Goal: Register for event/course

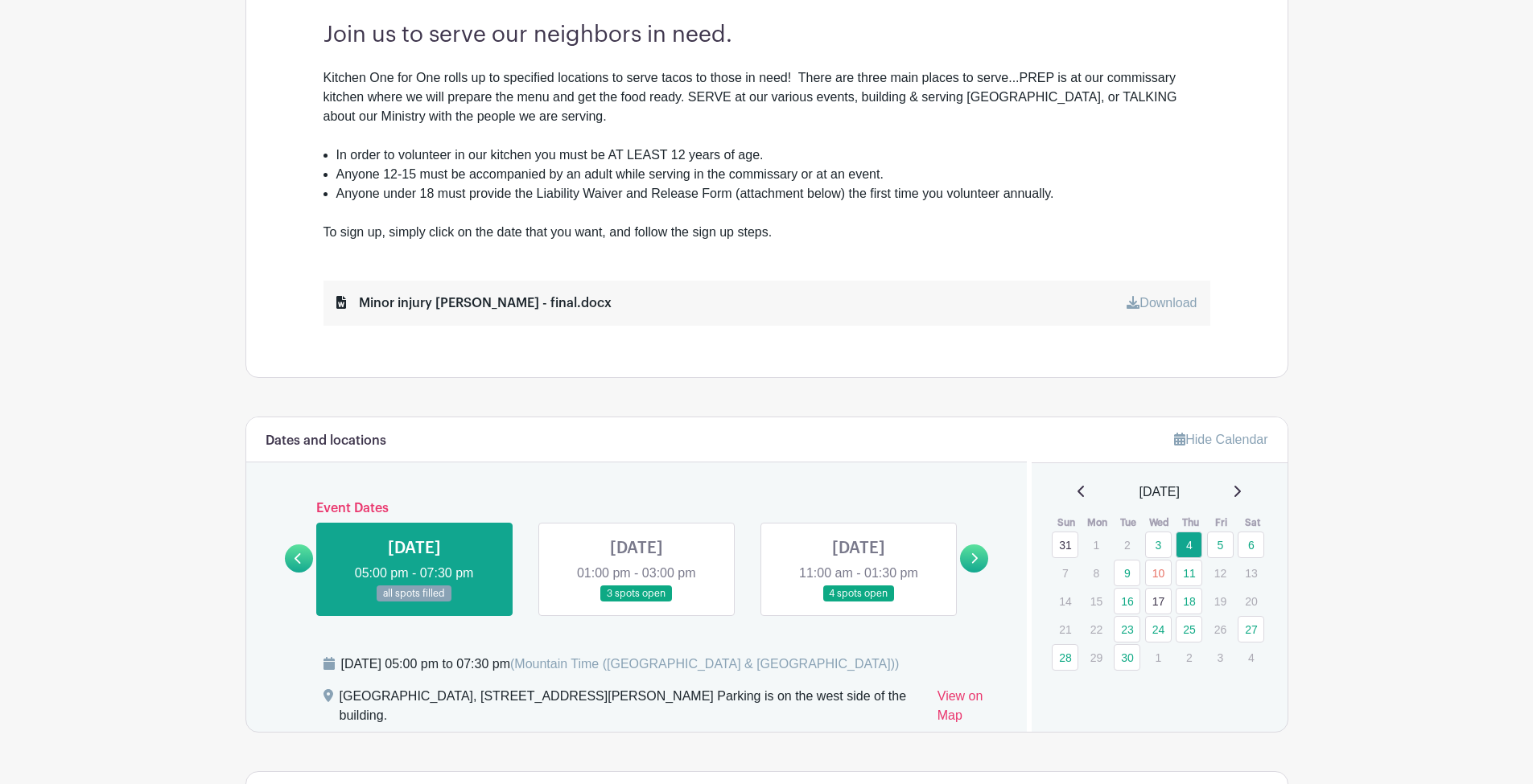
scroll to position [606, 0]
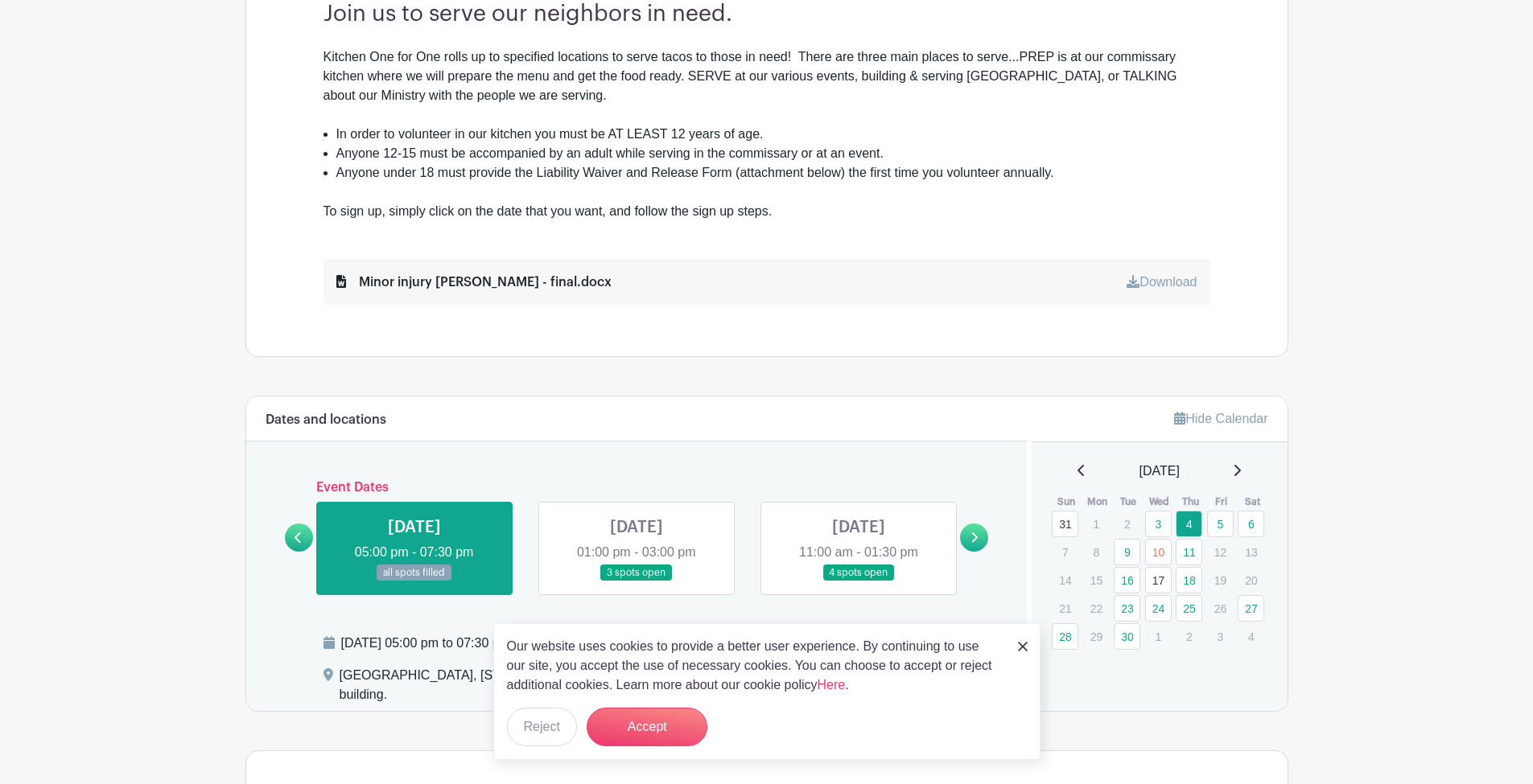
drag, startPoint x: 1026, startPoint y: 645, endPoint x: 1038, endPoint y: 633, distance: 17.0
click at [1026, 645] on img at bounding box center [1023, 646] width 9 height 9
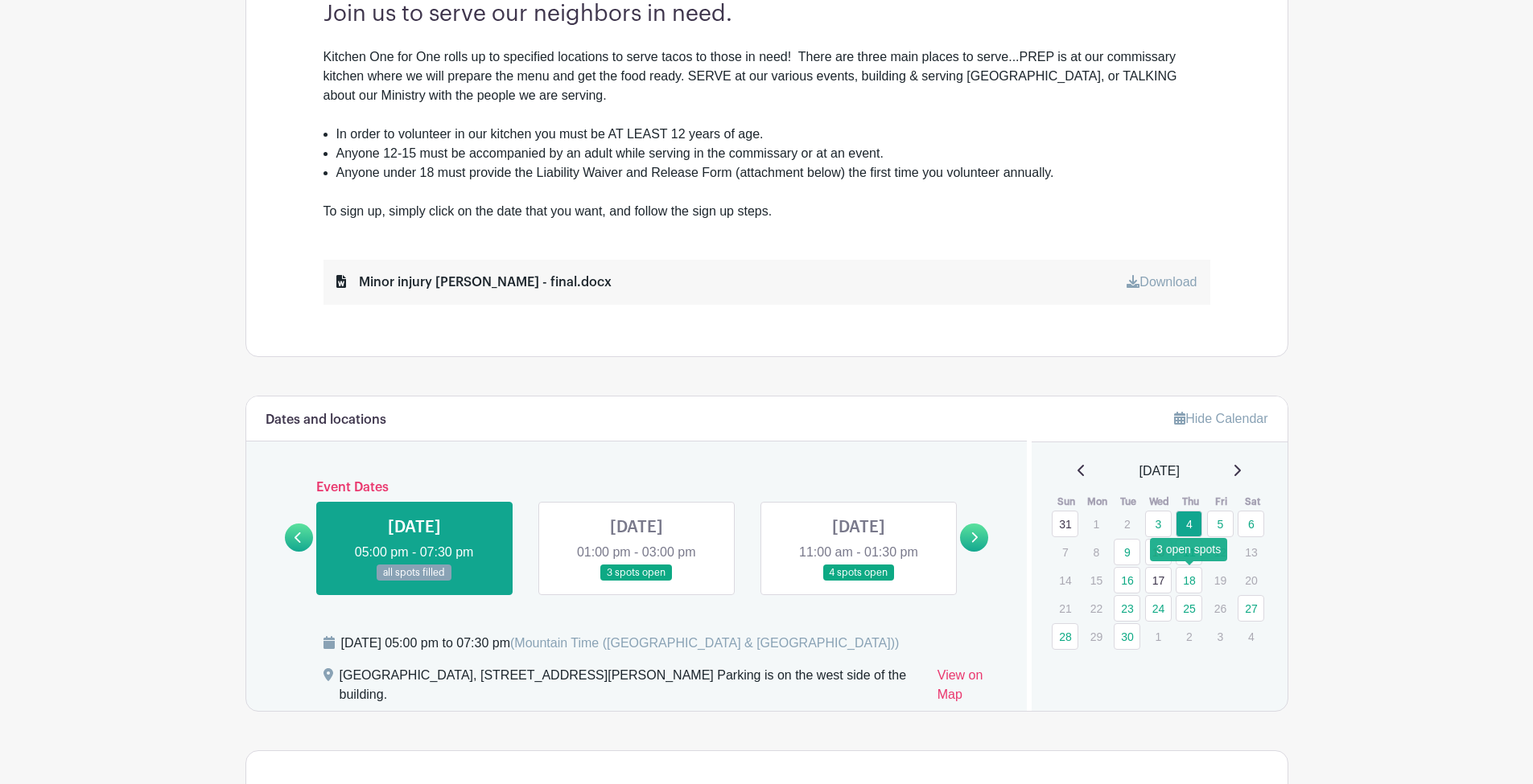
click at [1187, 581] on link "18" at bounding box center [1189, 580] width 26 height 26
click at [1190, 581] on link "18" at bounding box center [1189, 580] width 26 height 26
click at [968, 544] on link at bounding box center [974, 538] width 28 height 28
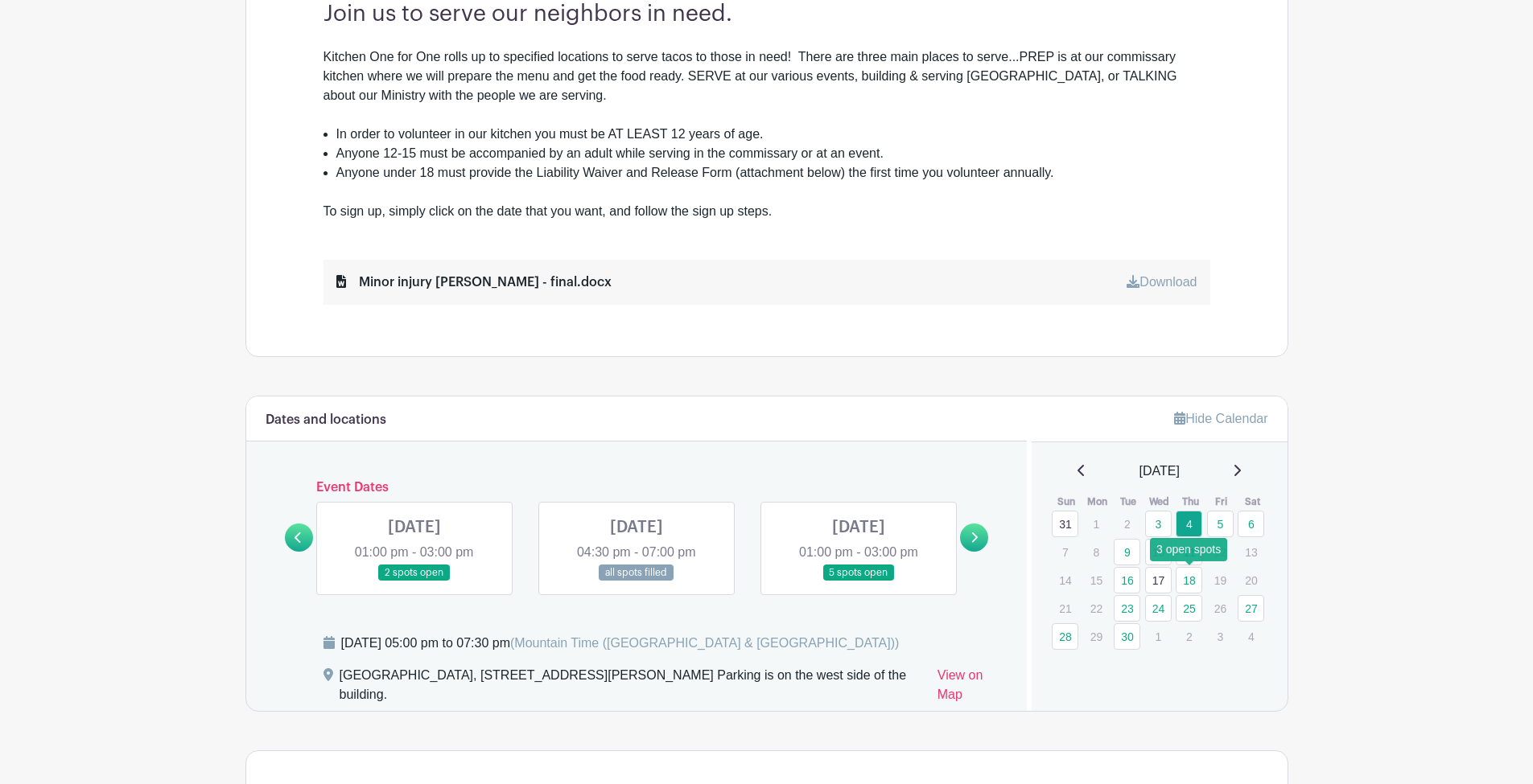
click at [1187, 581] on link "18" at bounding box center [1189, 580] width 26 height 26
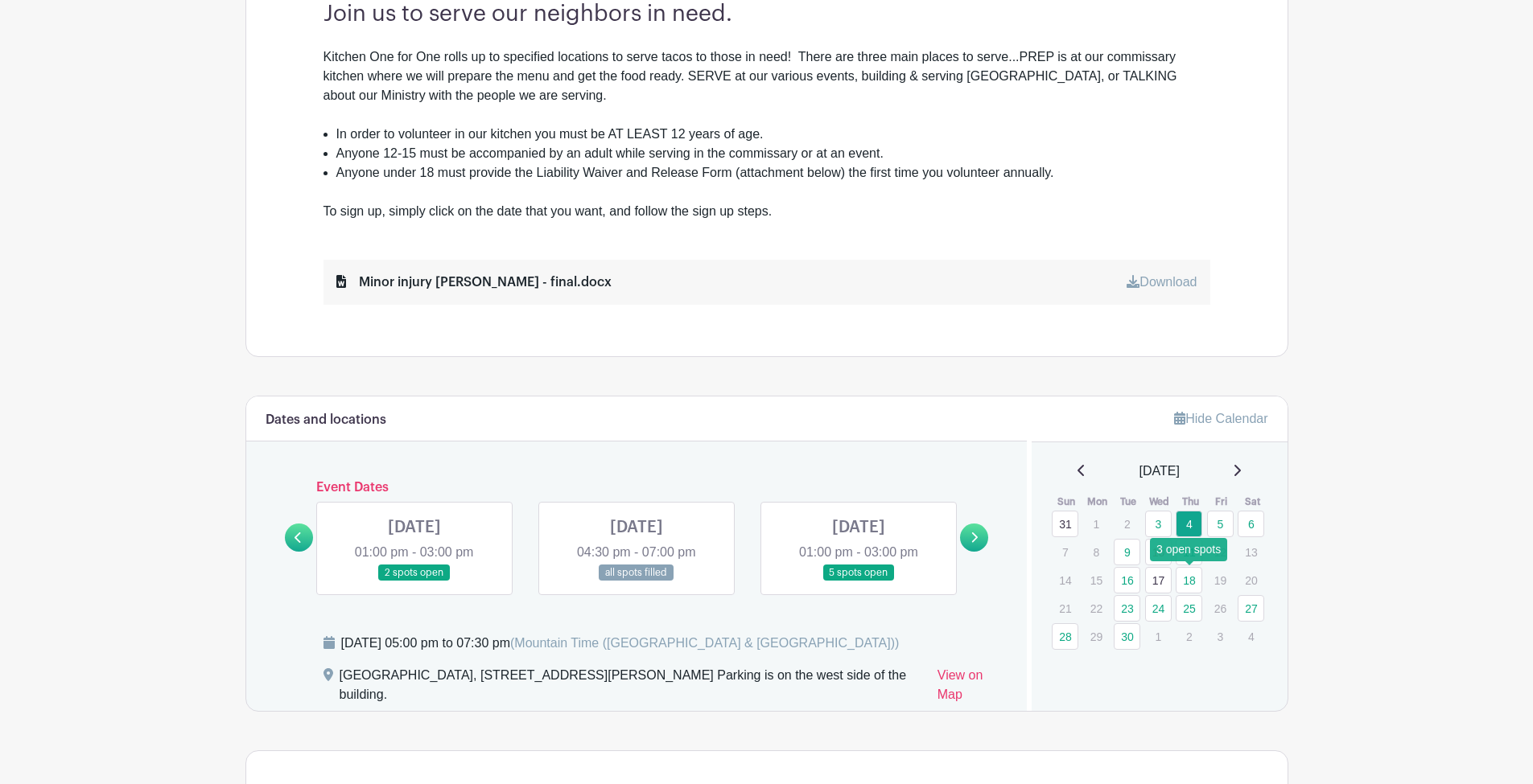
click at [1187, 581] on link "18" at bounding box center [1189, 580] width 26 height 26
click at [982, 542] on link at bounding box center [974, 538] width 28 height 28
click at [300, 542] on icon at bounding box center [298, 537] width 7 height 10
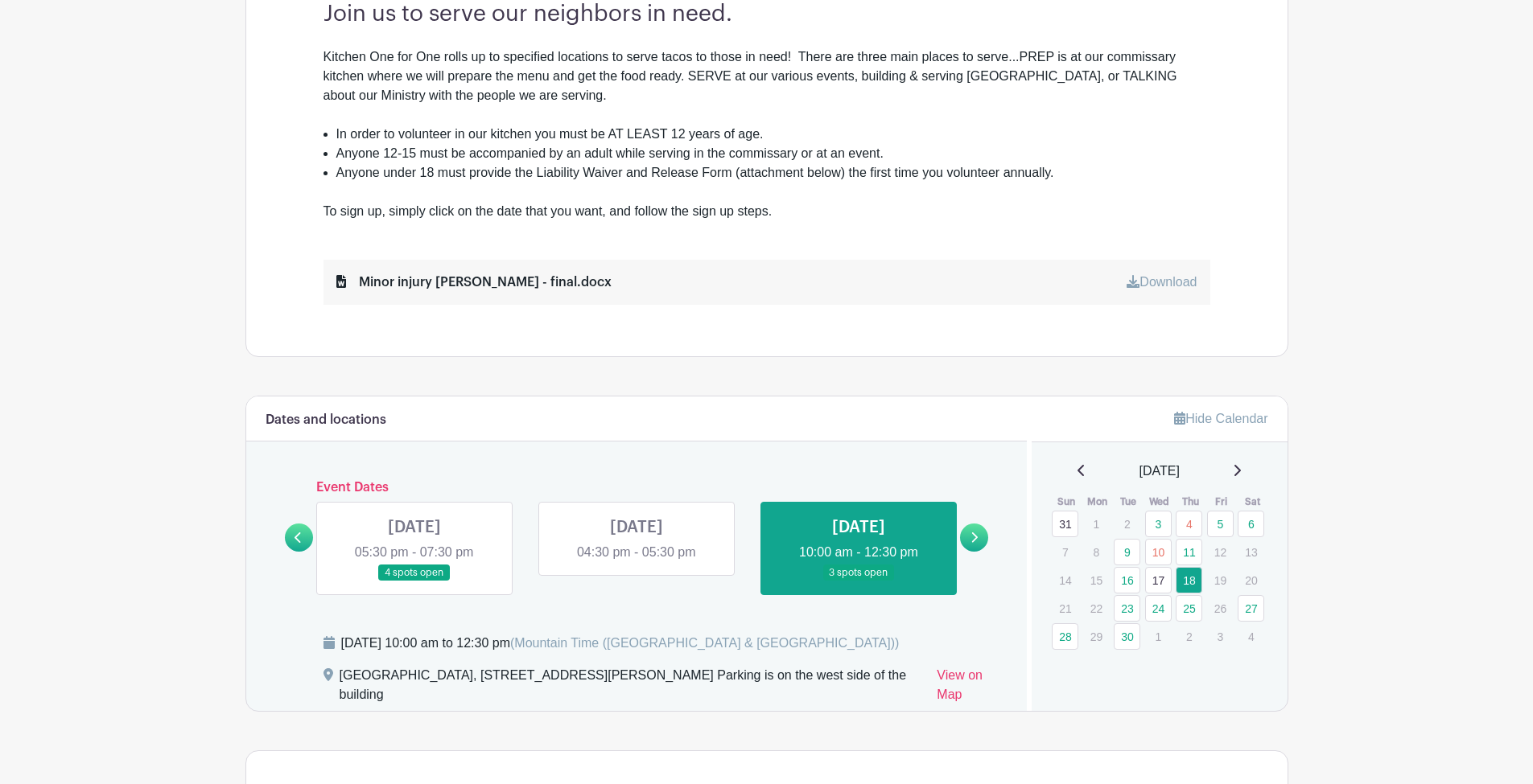
click at [858, 582] on link at bounding box center [858, 582] width 0 height 0
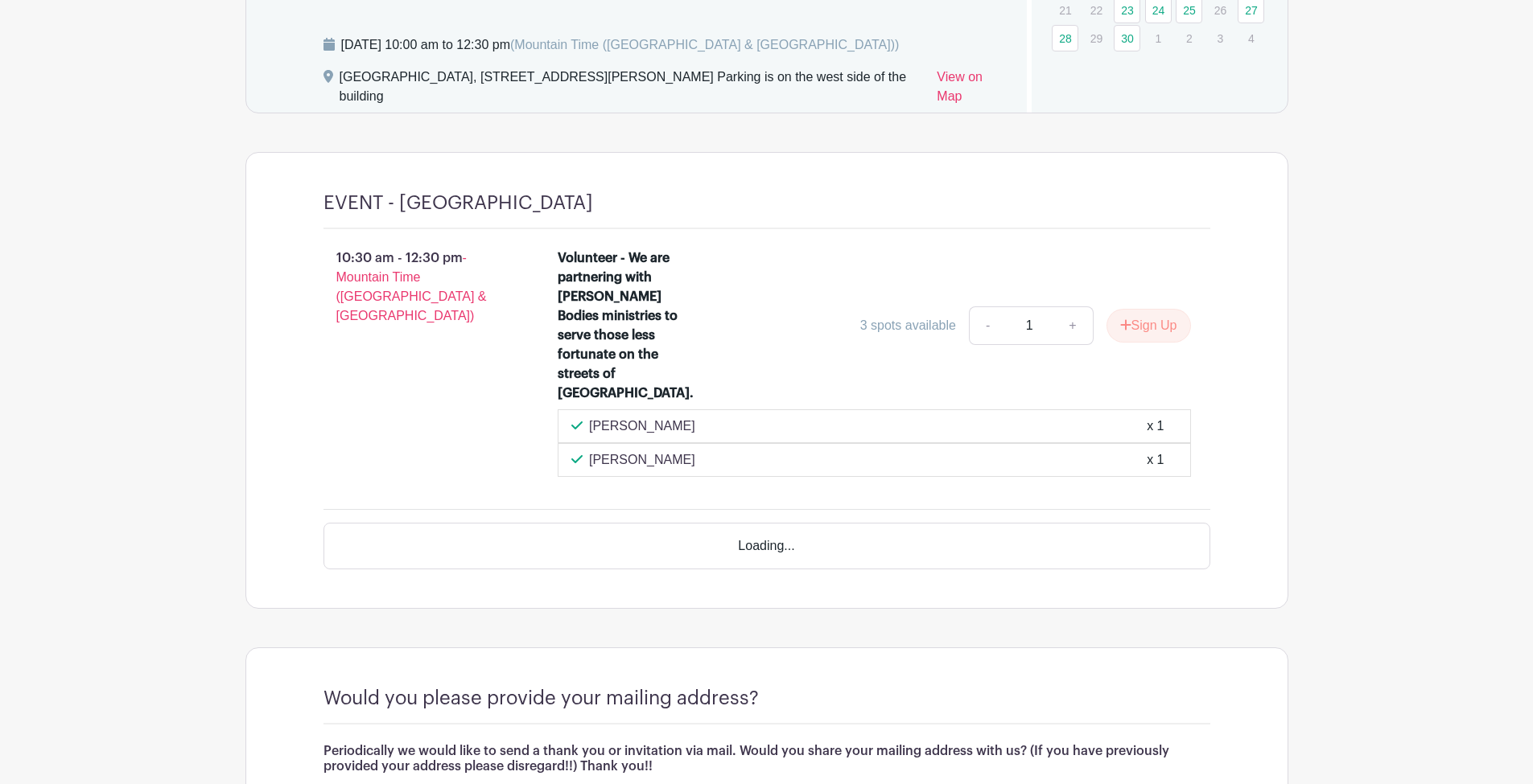
scroll to position [1200, 0]
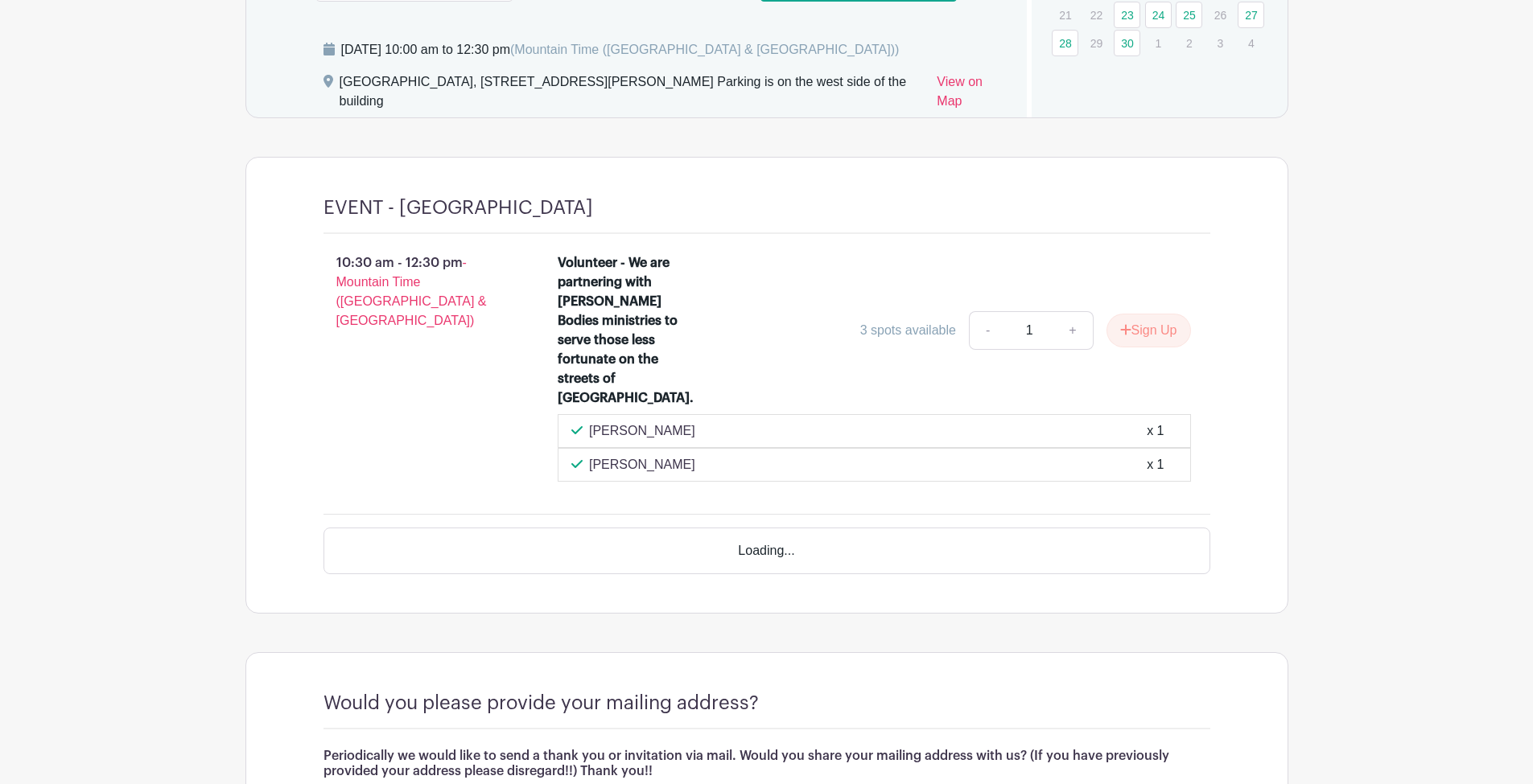
click at [1073, 318] on link "+" at bounding box center [1073, 330] width 40 height 38
click at [1073, 319] on link "+" at bounding box center [1073, 330] width 40 height 38
type input "3"
click at [1073, 319] on link "+" at bounding box center [1073, 330] width 40 height 38
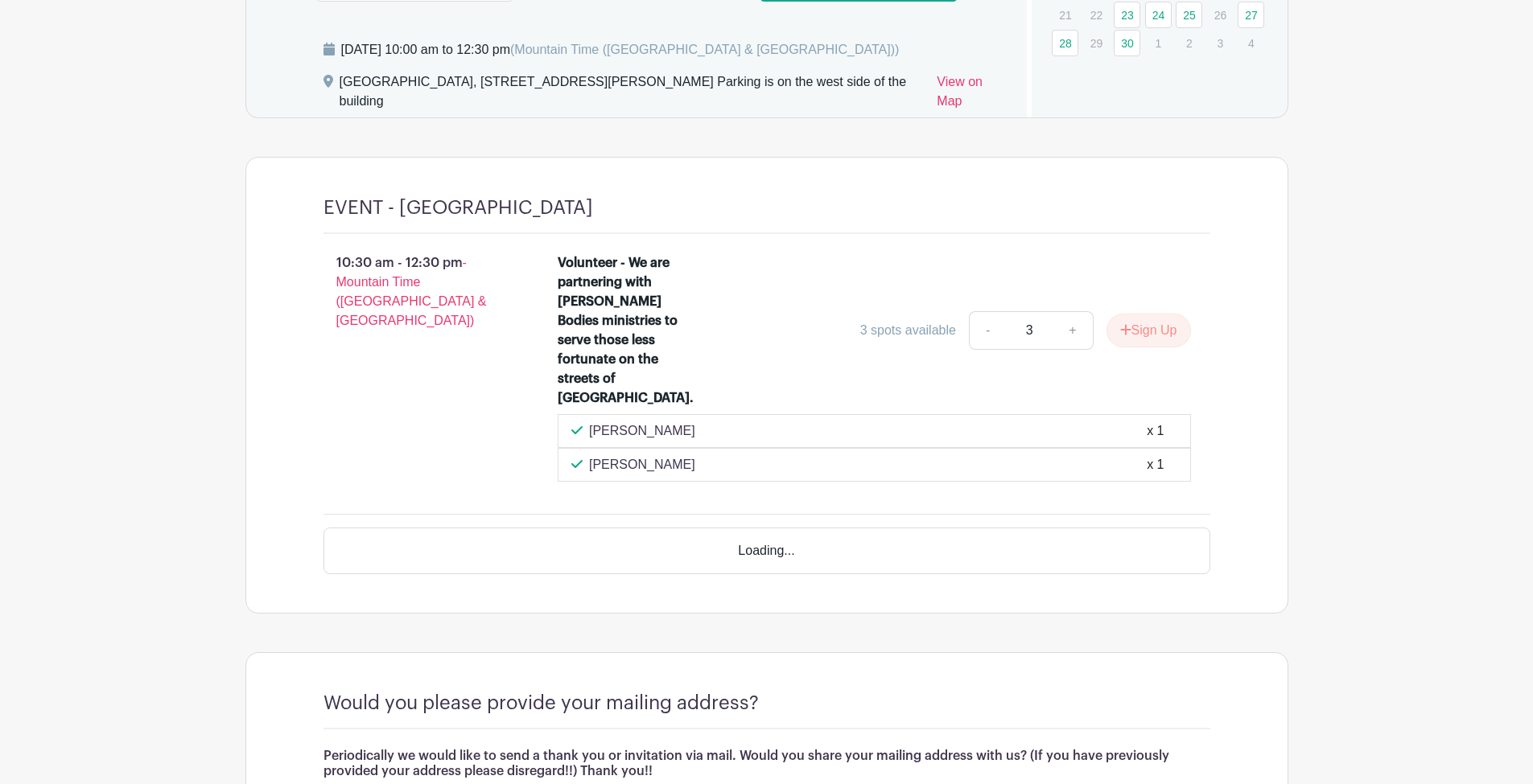
click at [1073, 319] on link "+" at bounding box center [1073, 330] width 40 height 38
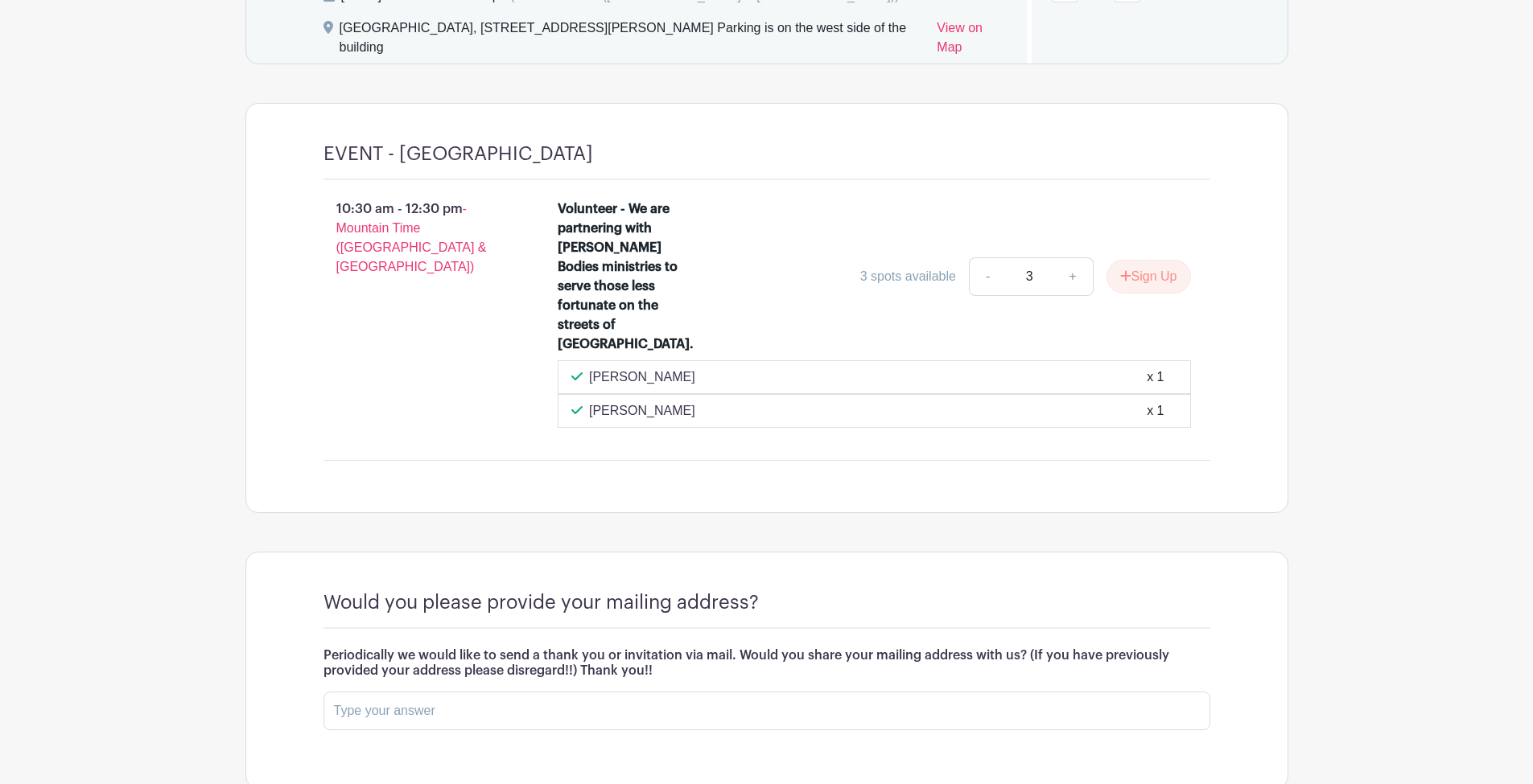
scroll to position [908, 0]
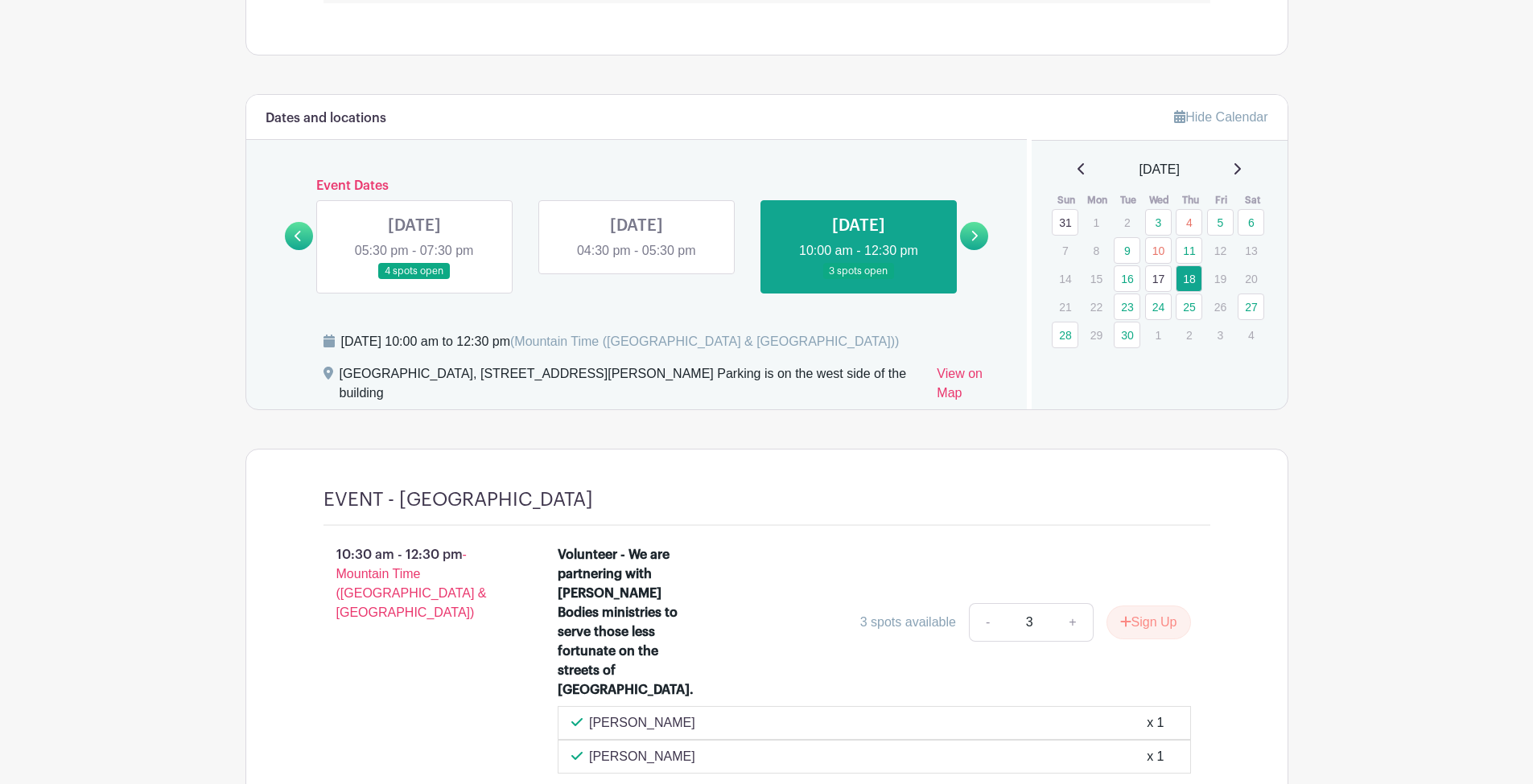
click at [288, 235] on link at bounding box center [299, 236] width 28 height 28
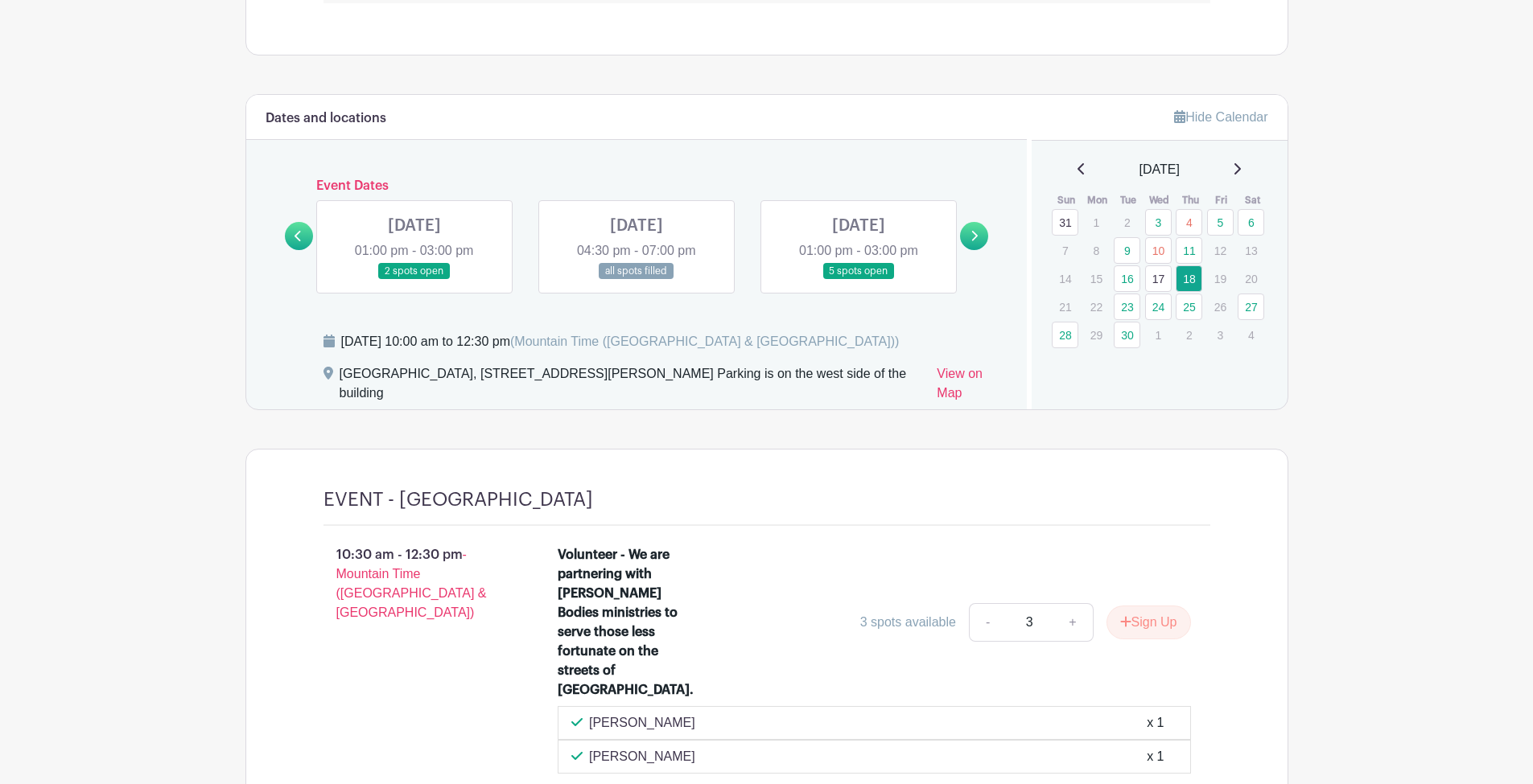
click at [983, 238] on link at bounding box center [974, 236] width 28 height 28
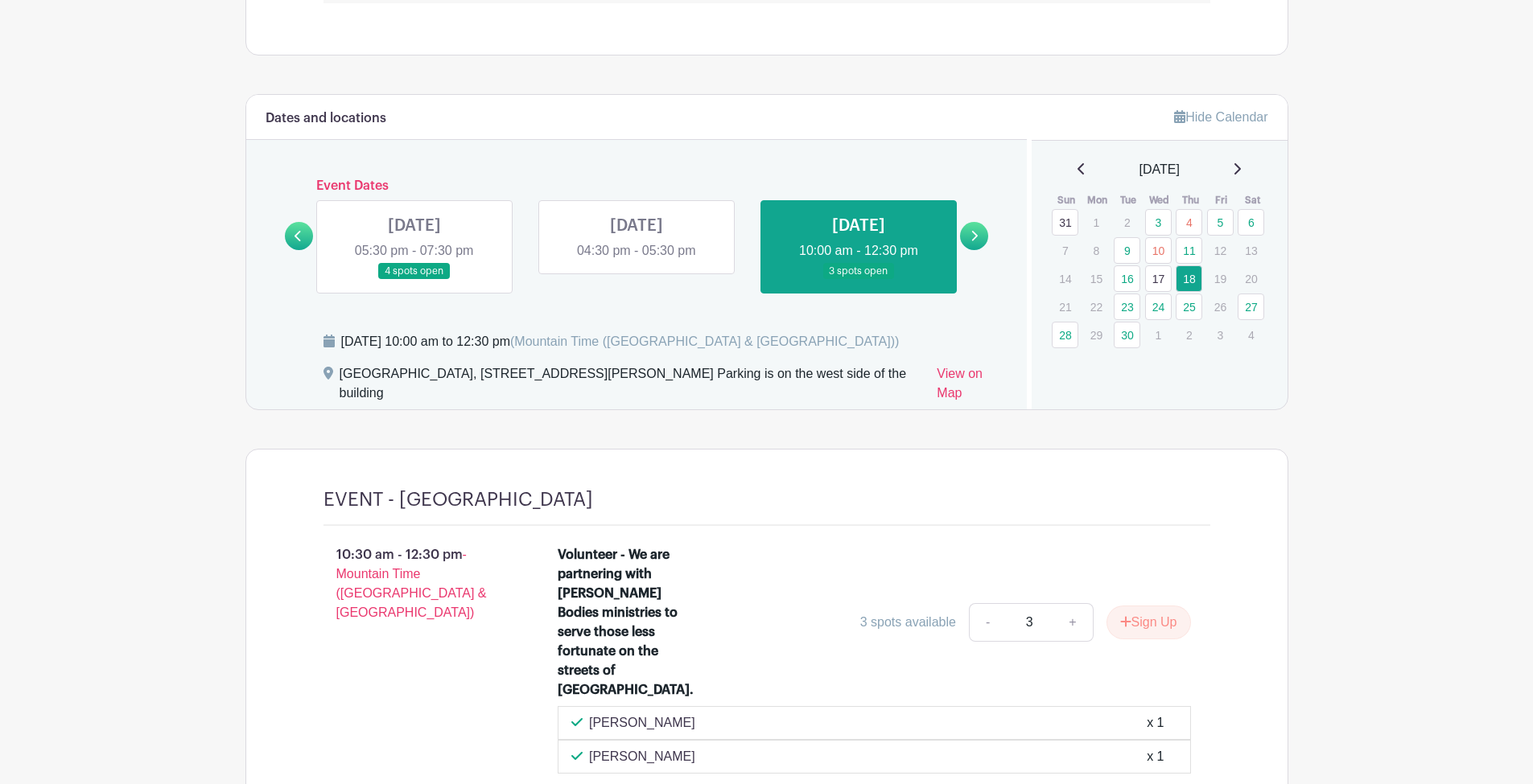
click at [983, 238] on link at bounding box center [974, 236] width 28 height 28
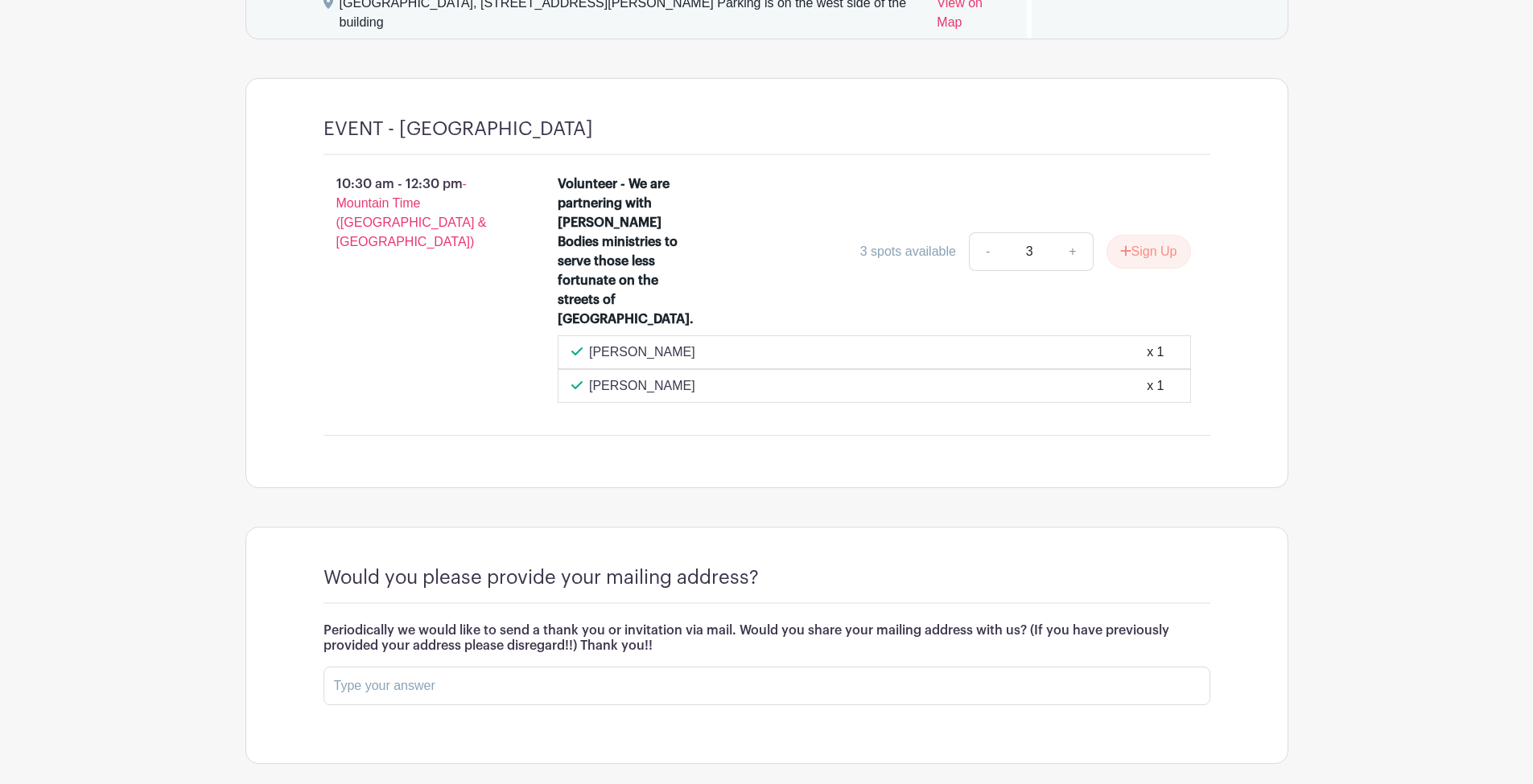
scroll to position [1338, 0]
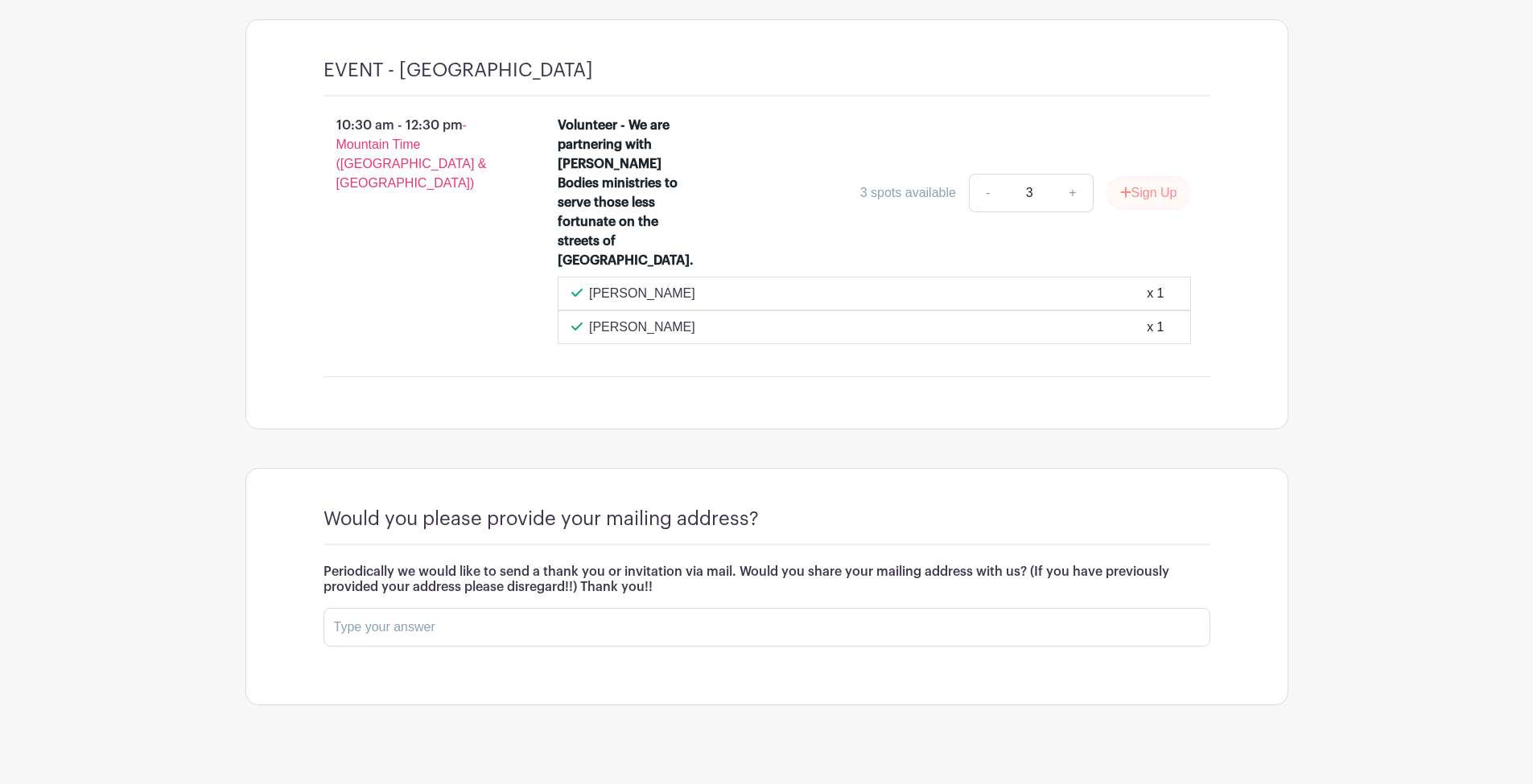
click at [1152, 182] on button "Sign Up" at bounding box center [1148, 193] width 84 height 34
click at [551, 608] on input "text" at bounding box center [766, 627] width 886 height 38
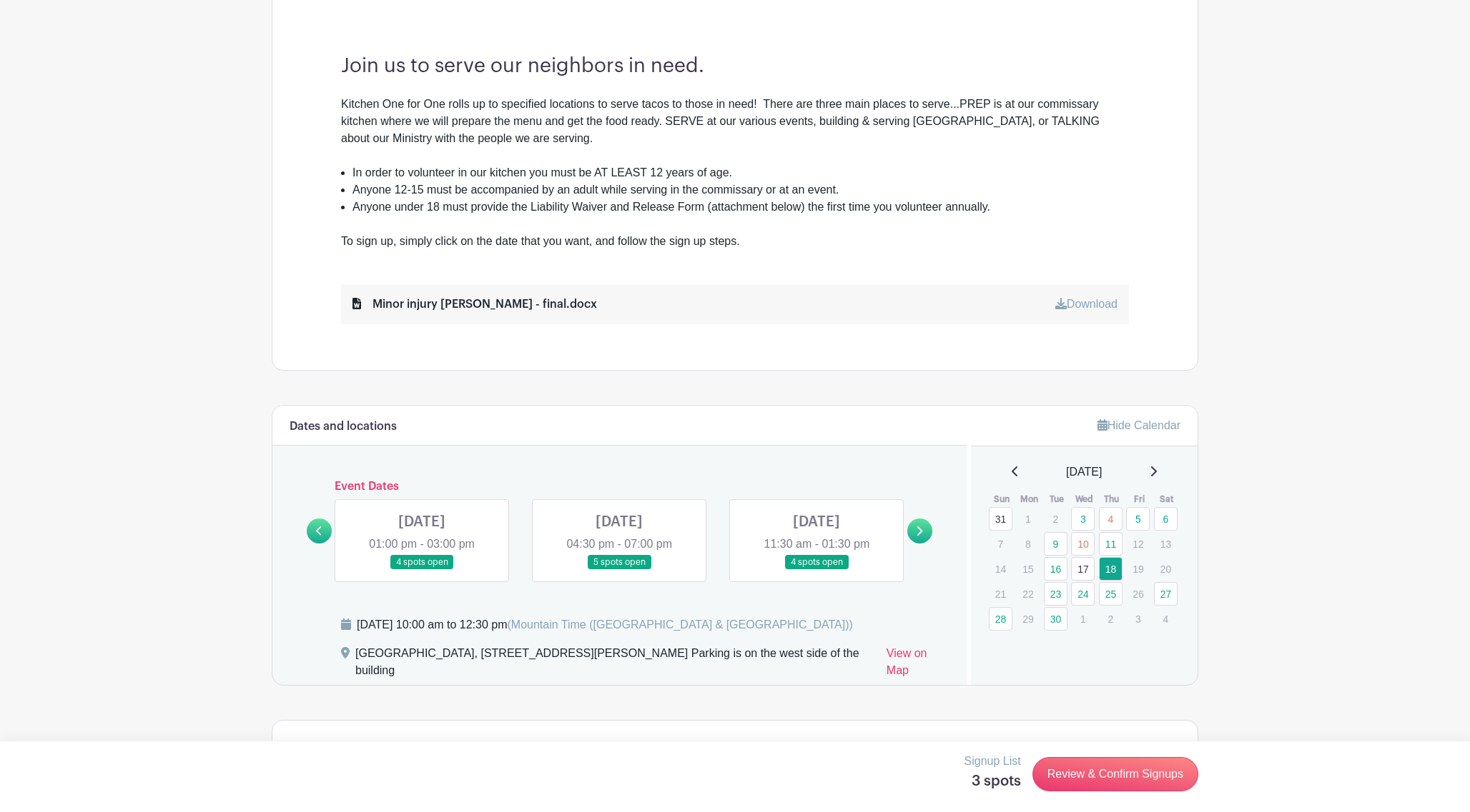
scroll to position [486, 0]
click at [318, 529] on icon at bounding box center [319, 530] width 7 height 11
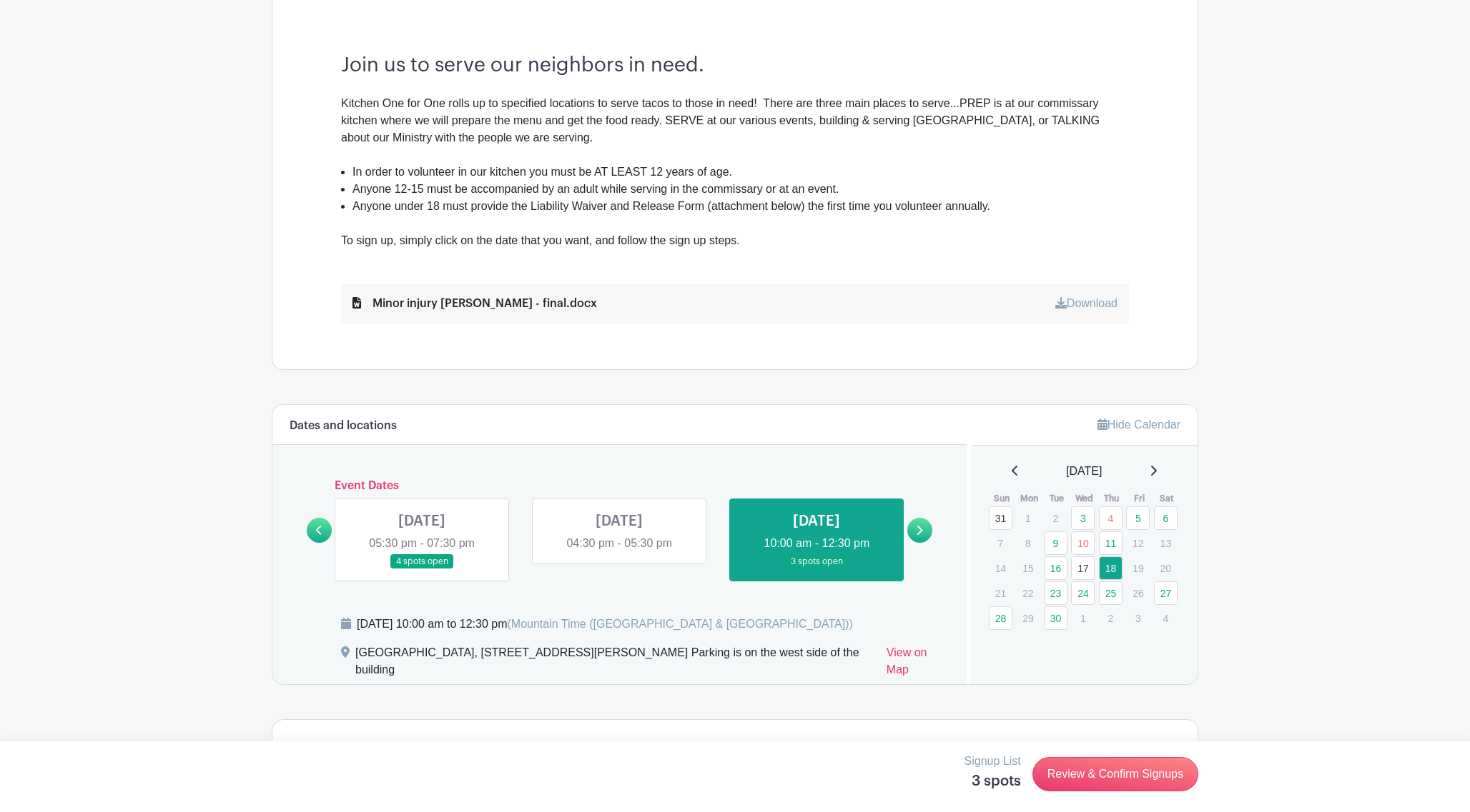
click at [918, 534] on icon at bounding box center [920, 530] width 6 height 9
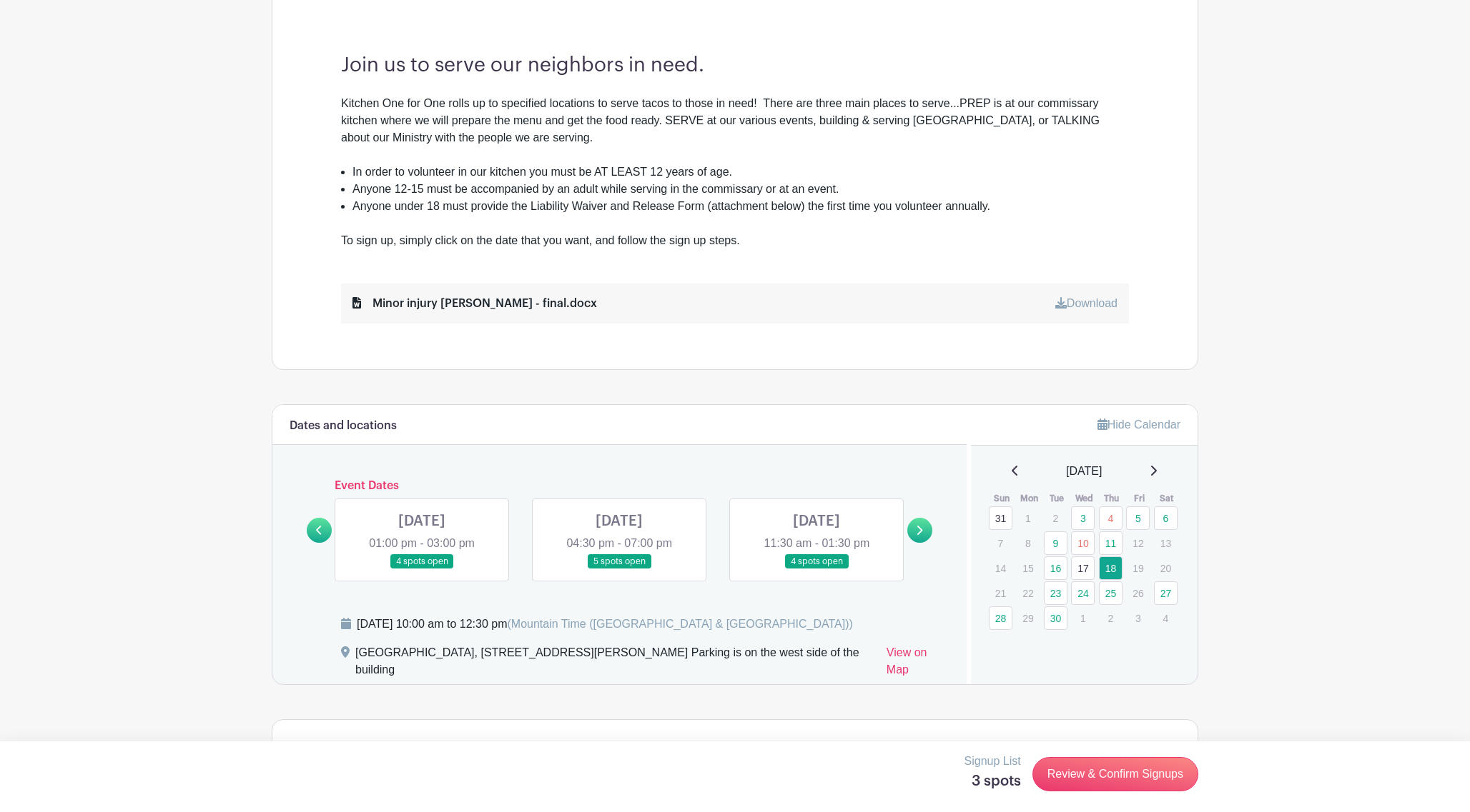
click at [816, 569] on link at bounding box center [816, 569] width 0 height 0
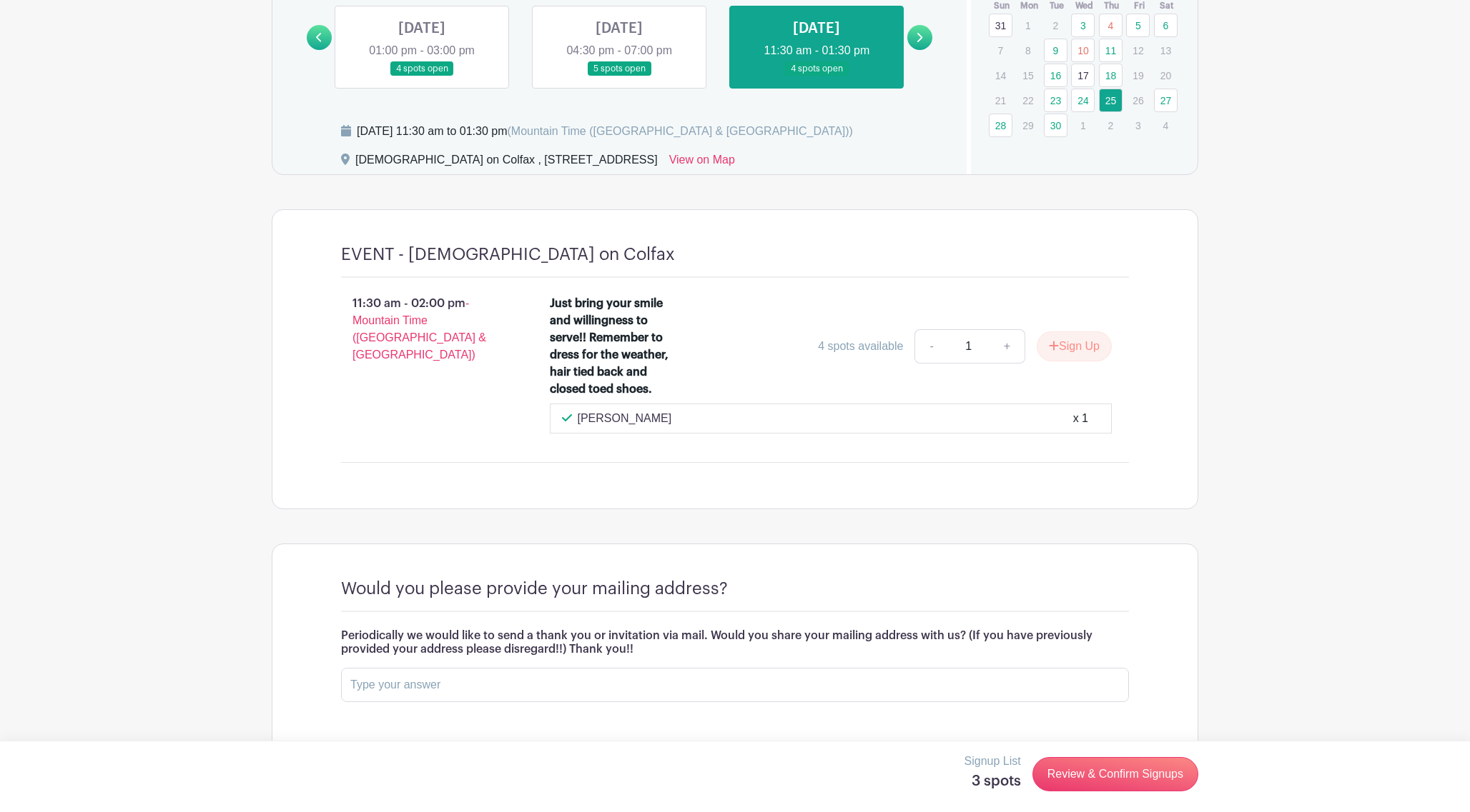
scroll to position [979, 0]
click at [1068, 362] on button "Sign Up" at bounding box center [1074, 347] width 75 height 30
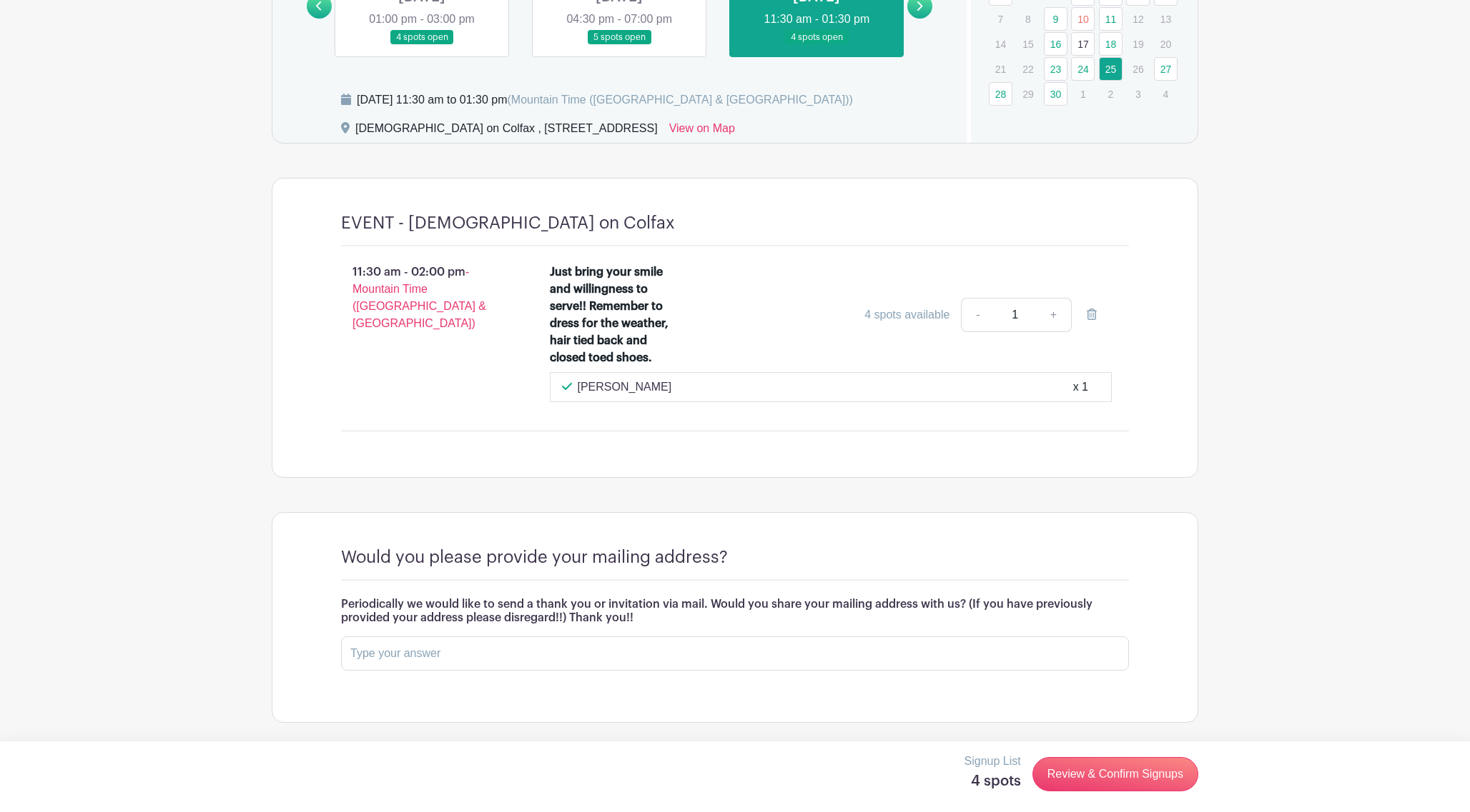
scroll to position [1042, 0]
click at [1073, 696] on link "Review & Confirm Signups" at bounding box center [1114, 774] width 165 height 34
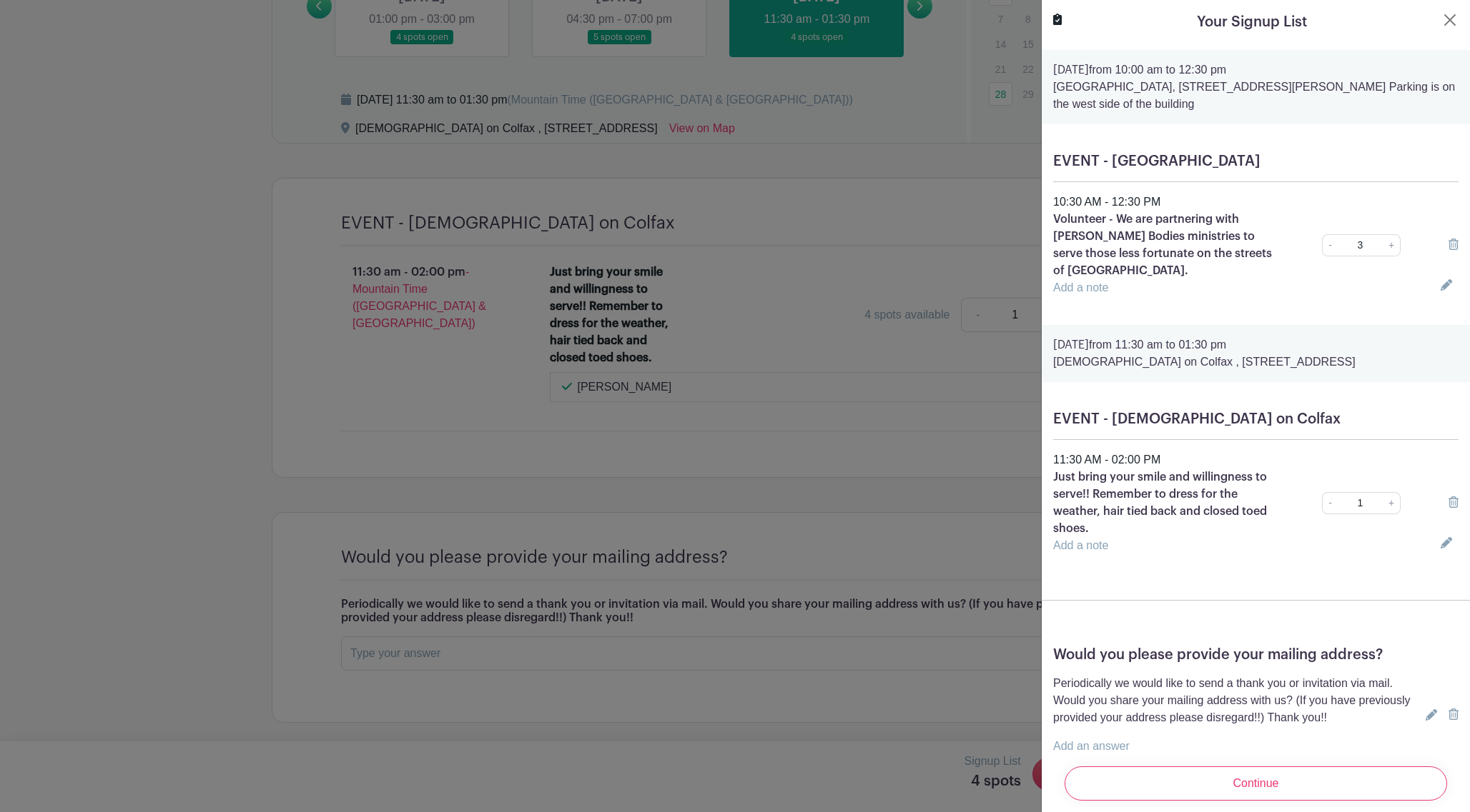
scroll to position [0, 0]
click at [1361, 492] on link "+" at bounding box center [1391, 503] width 17 height 22
type input "4"
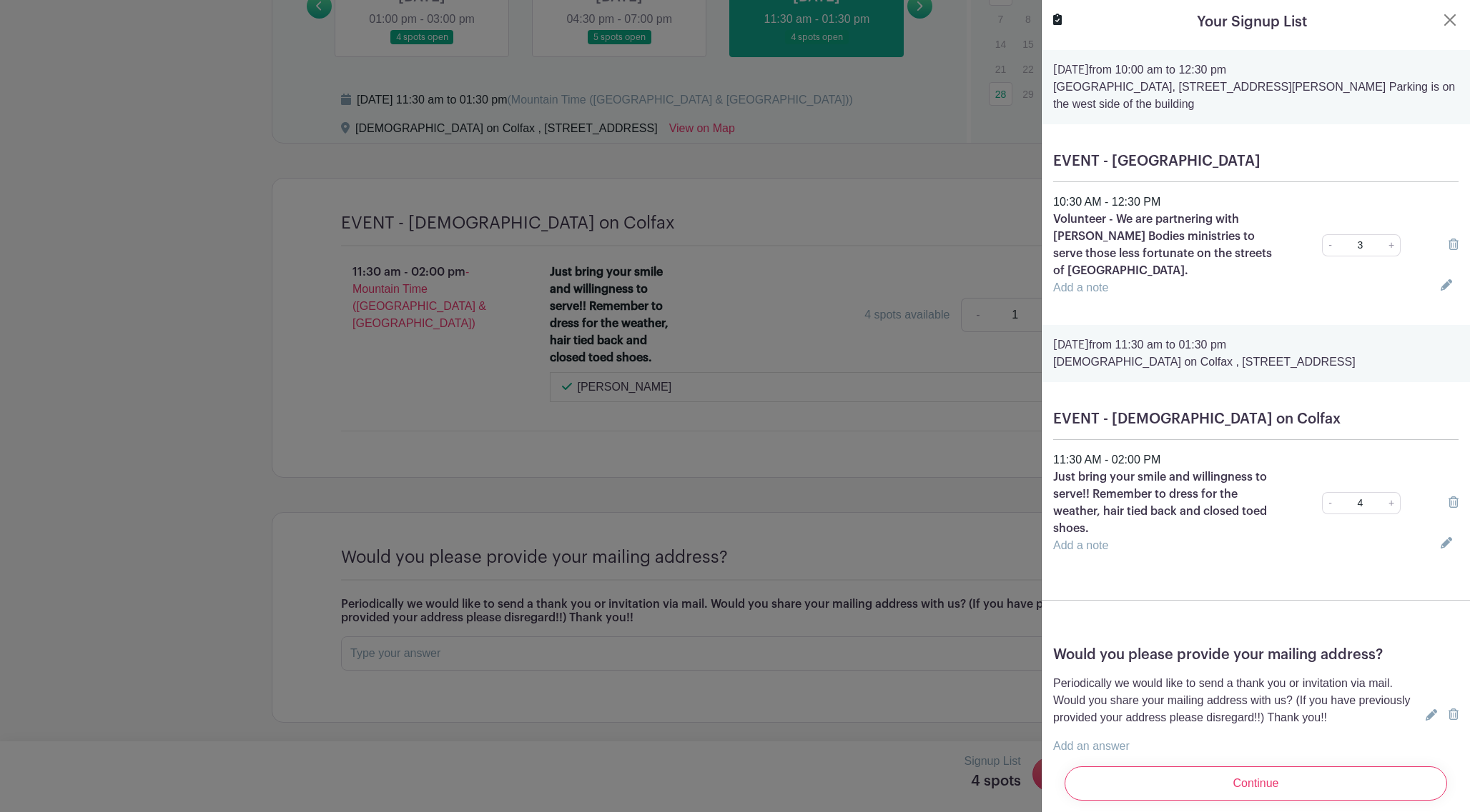
click at [1361, 492] on link "+" at bounding box center [1391, 503] width 17 height 22
click at [1361, 239] on link "+" at bounding box center [1391, 245] width 17 height 22
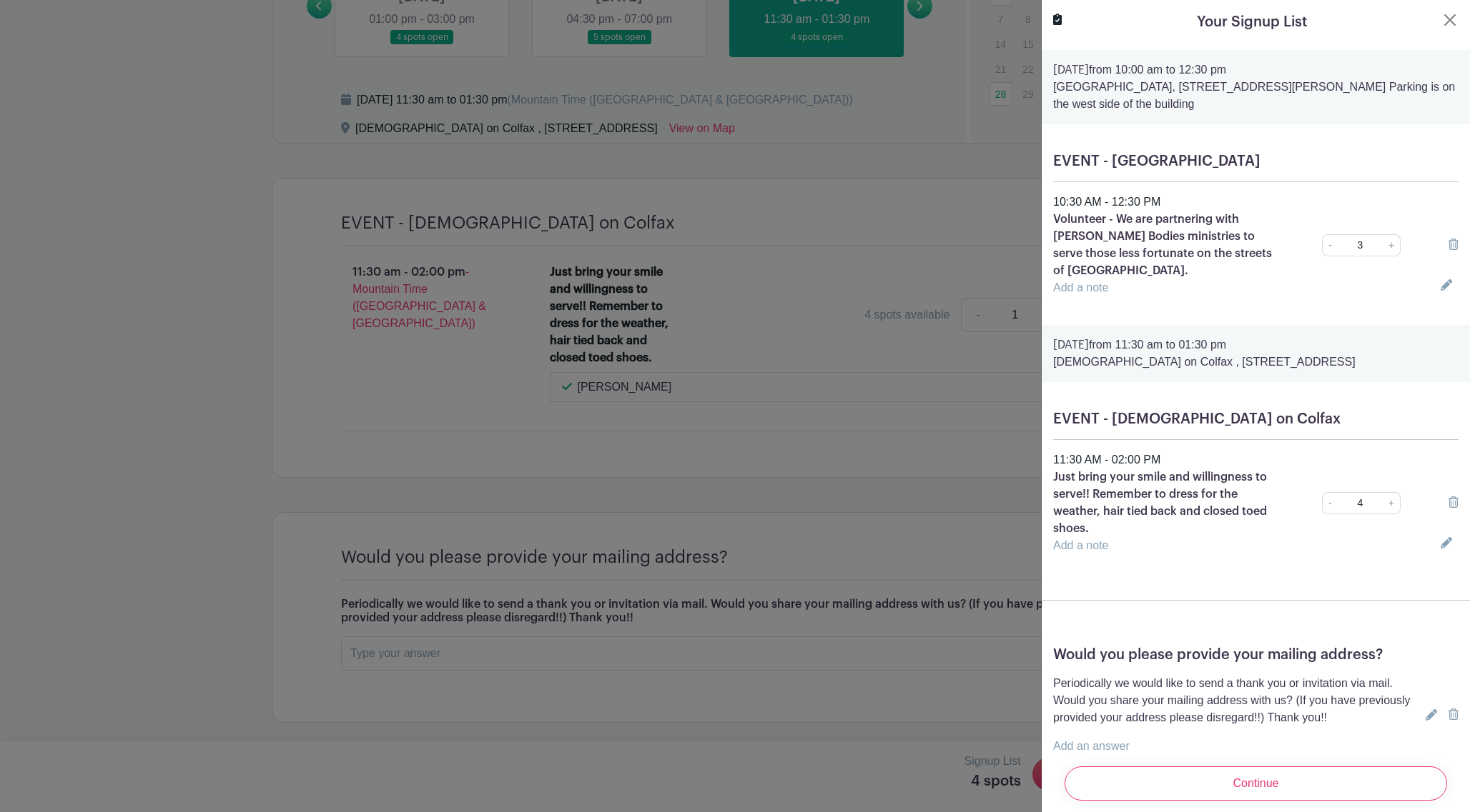
drag, startPoint x: 1057, startPoint y: 443, endPoint x: 1149, endPoint y: 445, distance: 92.0
click at [1149, 451] on div "11:30 AM - 02:00 PM" at bounding box center [1255, 460] width 422 height 17
drag, startPoint x: 1053, startPoint y: 203, endPoint x: 1166, endPoint y: 209, distance: 113.2
click at [1166, 209] on div "10:30 AM - 12:30 PM" at bounding box center [1255, 202] width 422 height 17
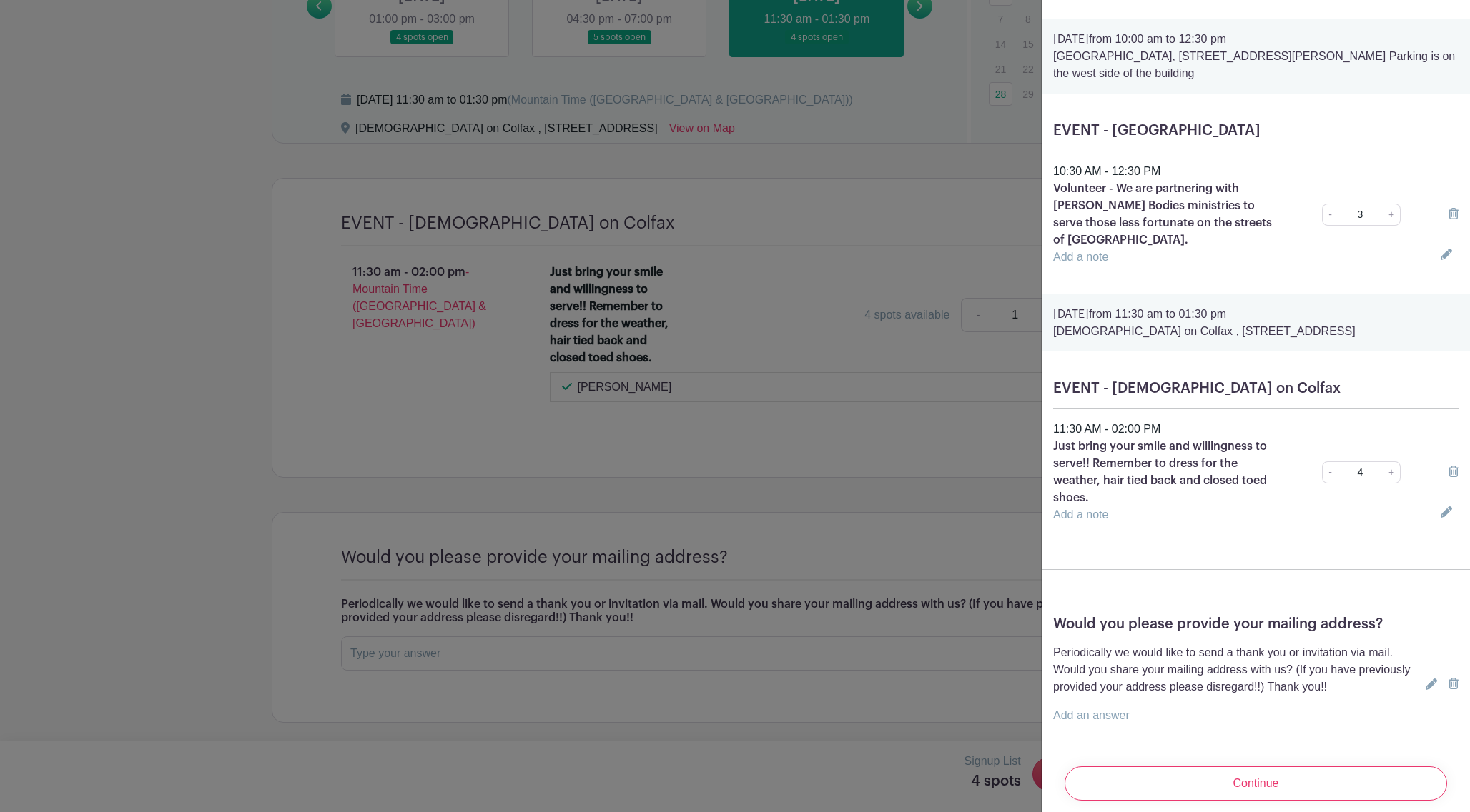
scroll to position [30, 0]
click at [1334, 209] on link "-" at bounding box center [1329, 215] width 16 height 22
type input "1"
click at [1333, 209] on link "-" at bounding box center [1329, 215] width 16 height 22
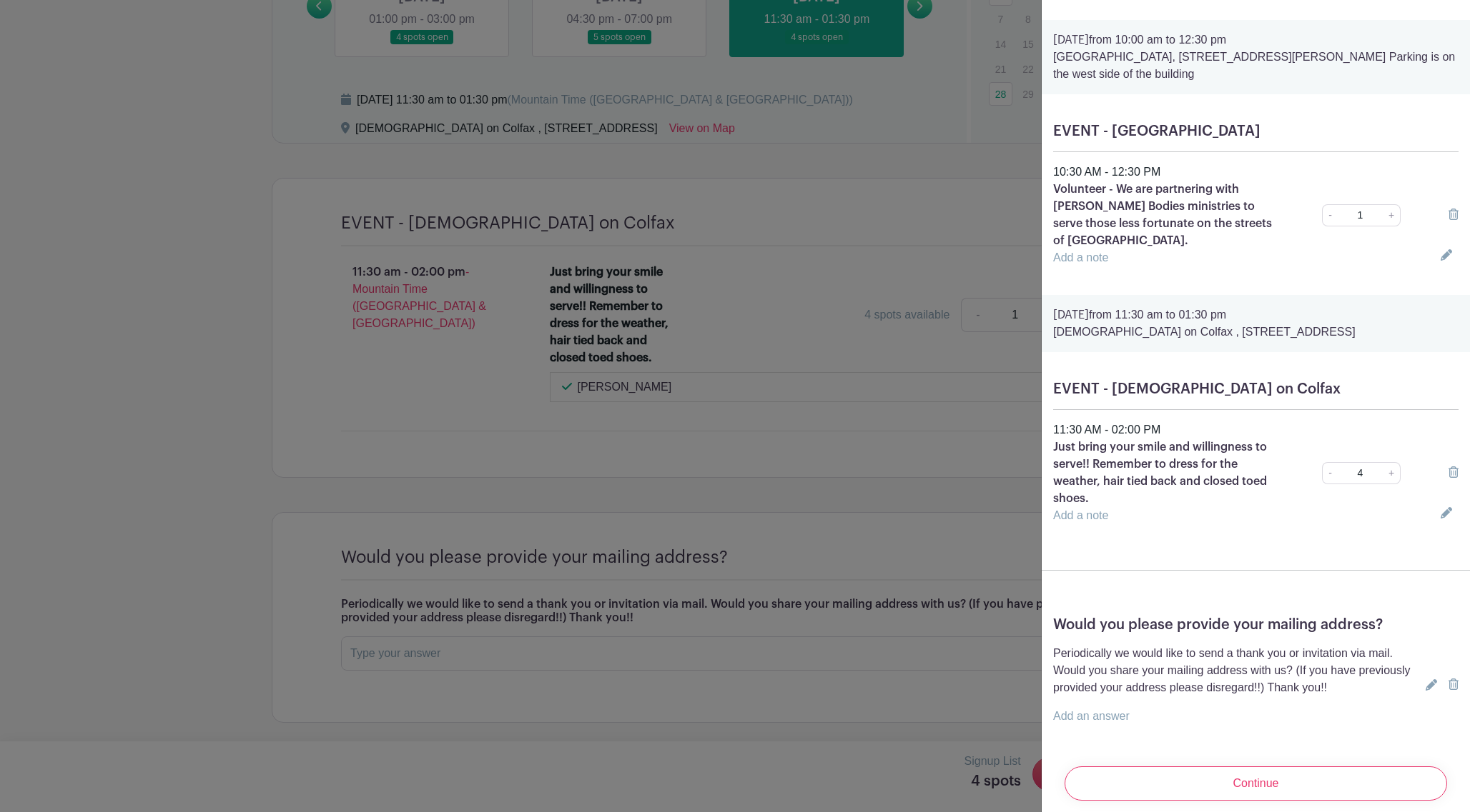
click at [1361, 209] on icon at bounding box center [1453, 214] width 10 height 12
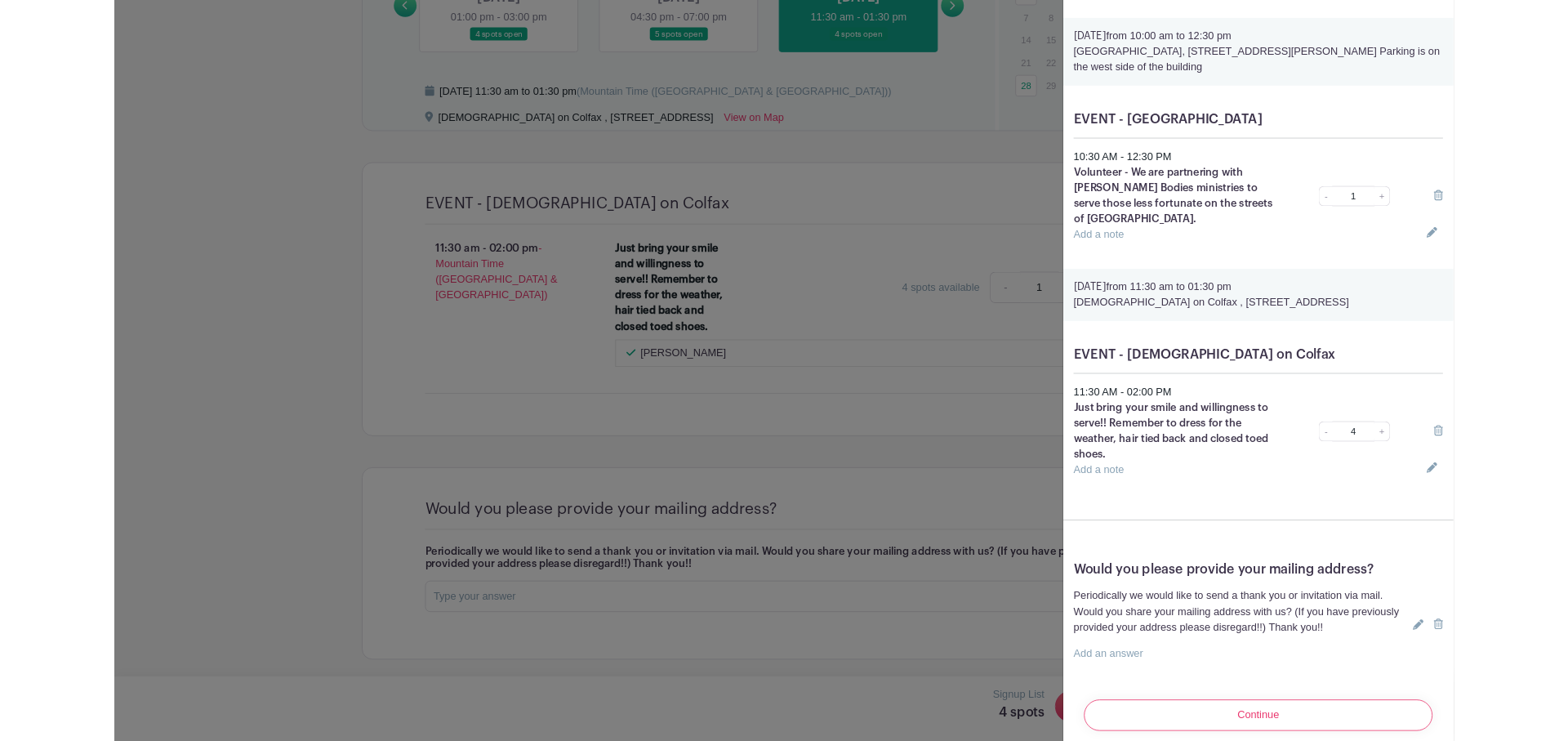
scroll to position [0, 0]
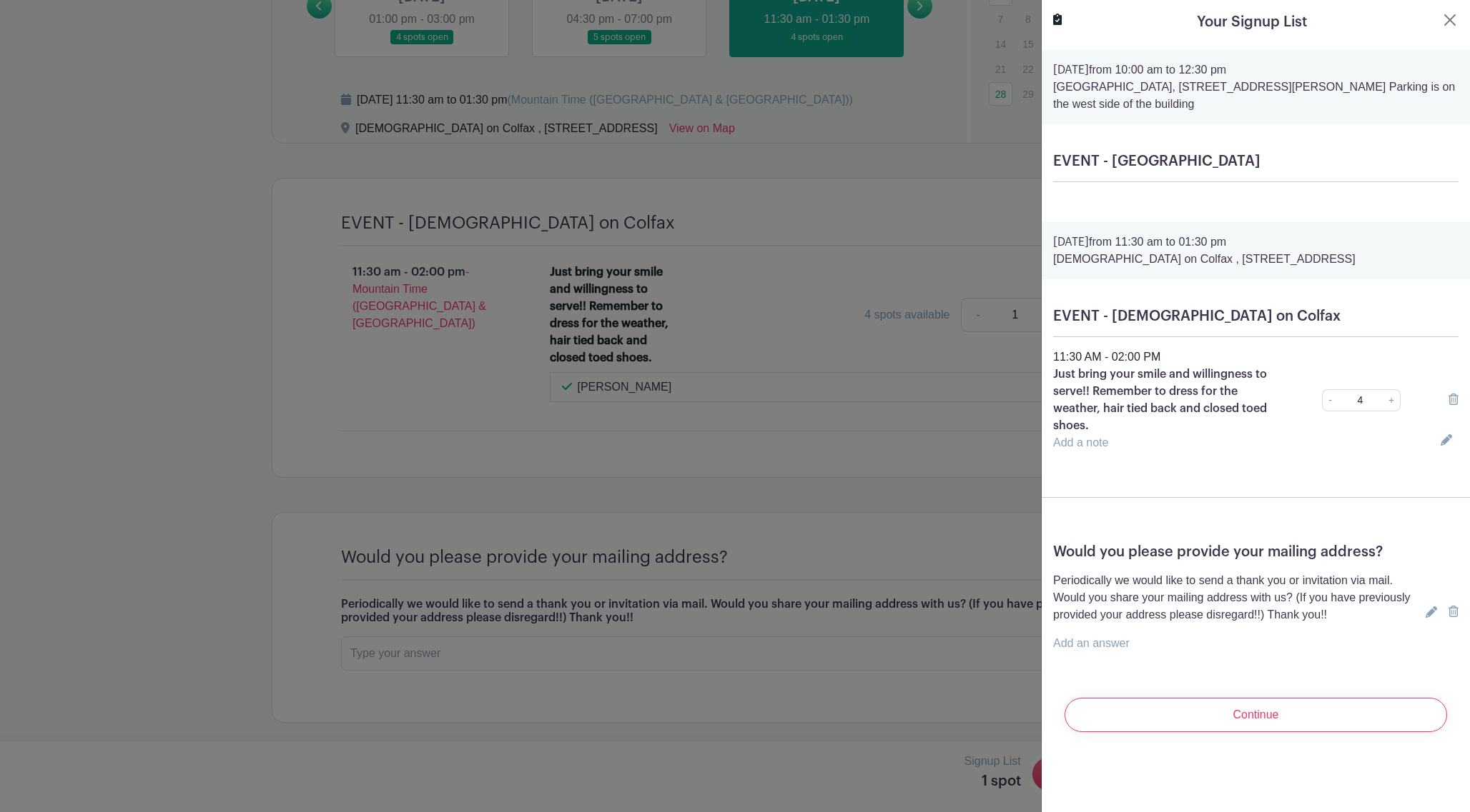
click at [1329, 404] on link "-" at bounding box center [1329, 401] width 16 height 22
type input "1"
click at [1319, 696] on input "Continue" at bounding box center [1255, 715] width 382 height 34
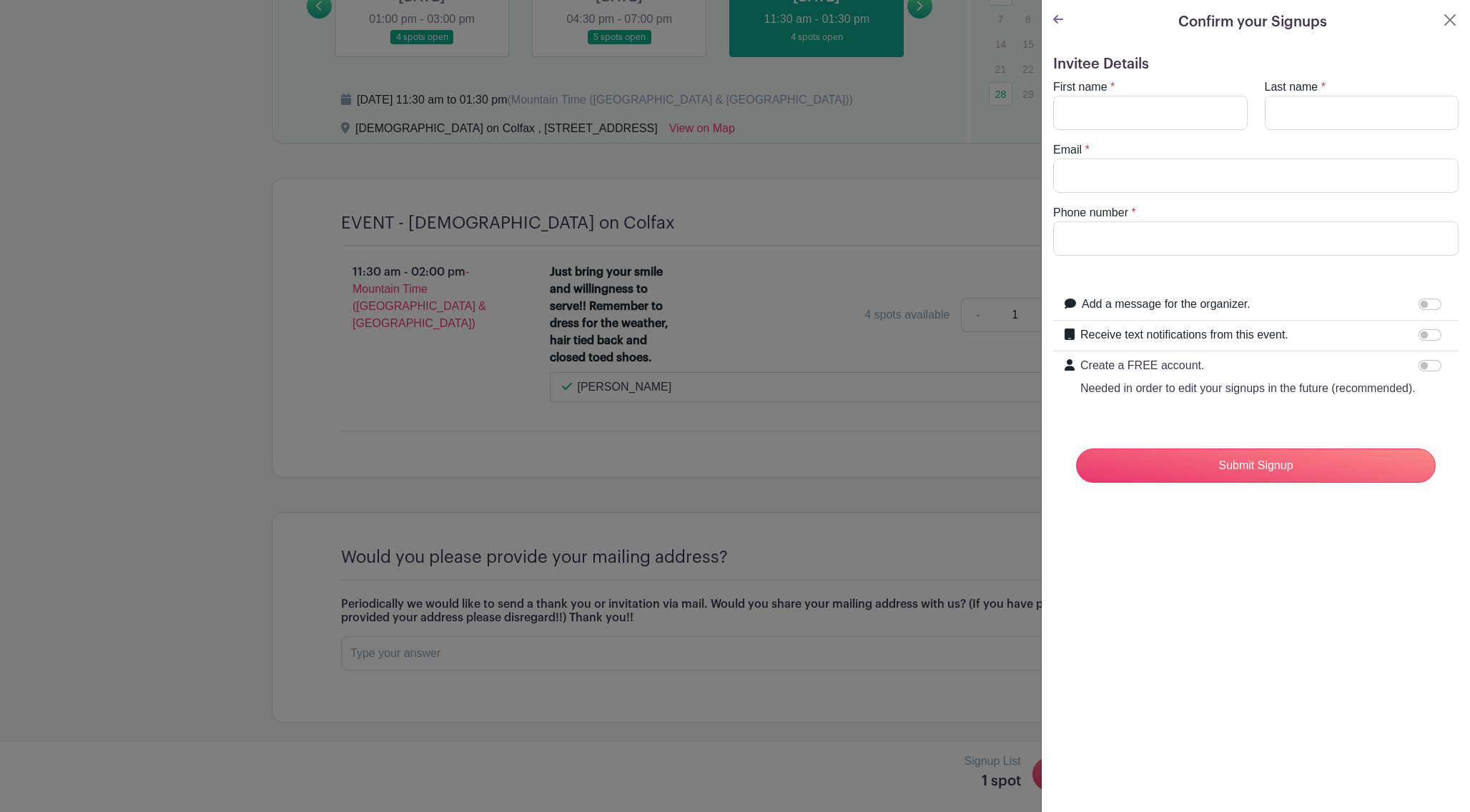
click at [1058, 18] on icon at bounding box center [1058, 19] width 10 height 12
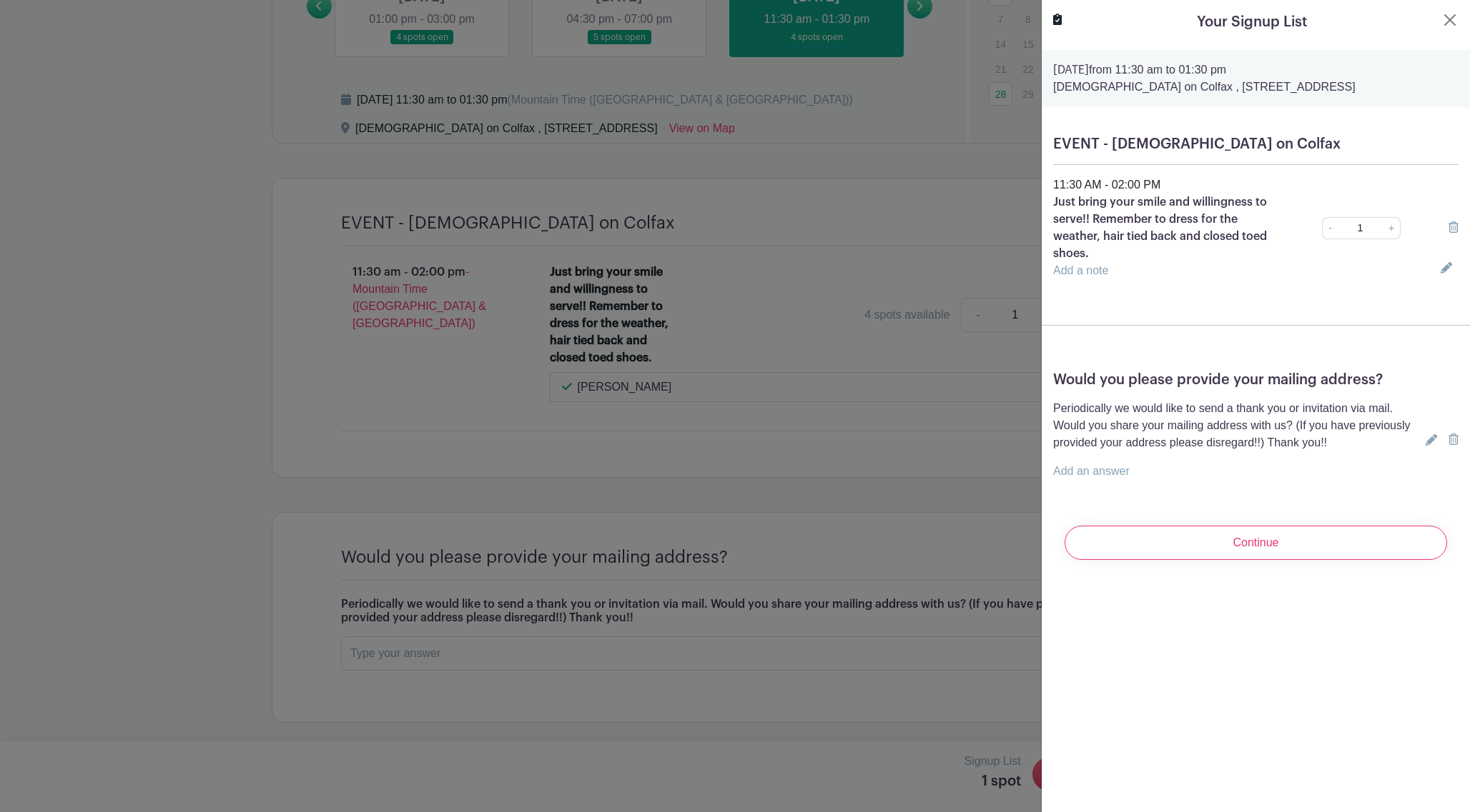
click at [1361, 227] on link "+" at bounding box center [1391, 228] width 17 height 22
type input "2"
click at [1313, 548] on input "Continue" at bounding box center [1255, 543] width 382 height 34
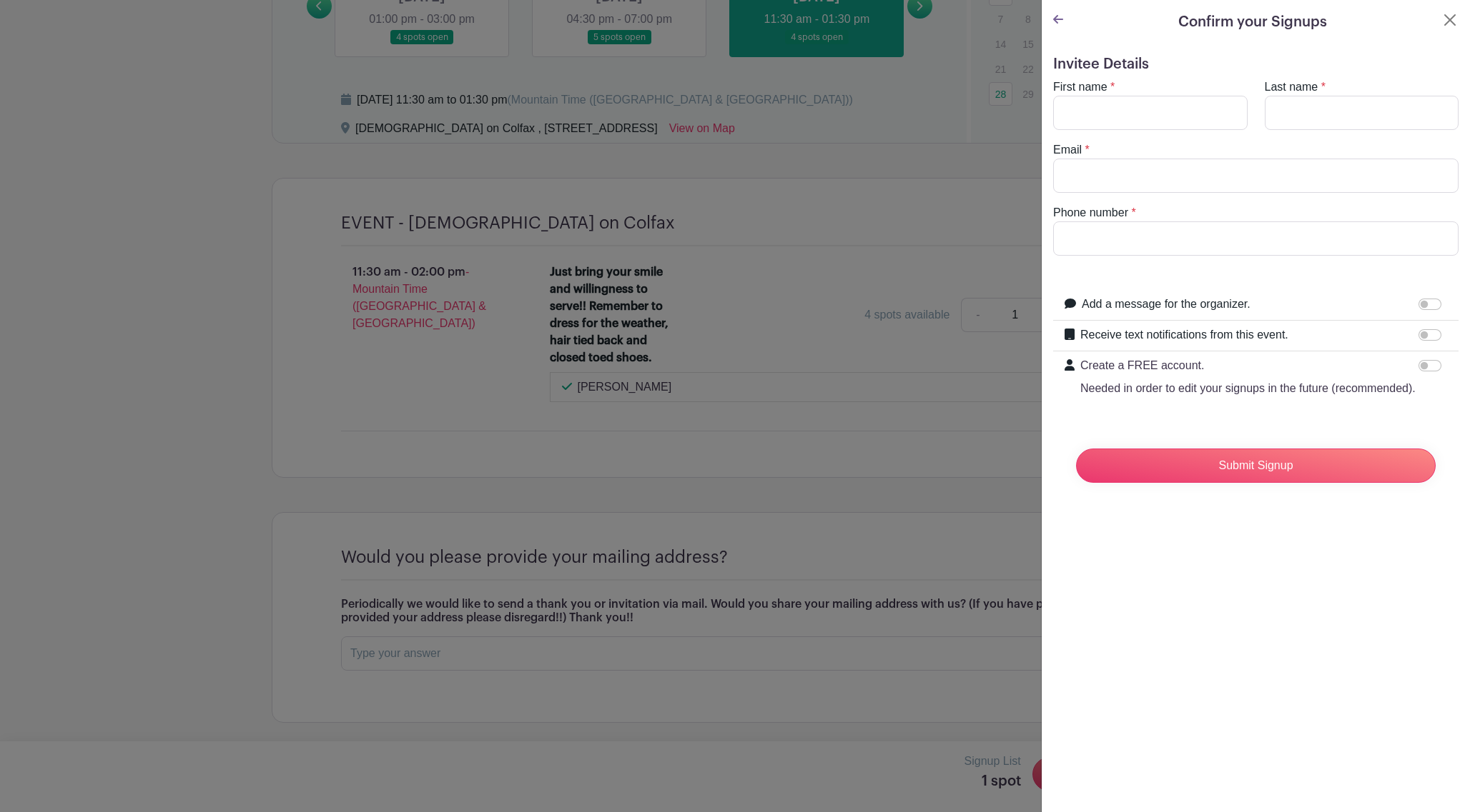
click at [1061, 20] on icon at bounding box center [1058, 19] width 10 height 8
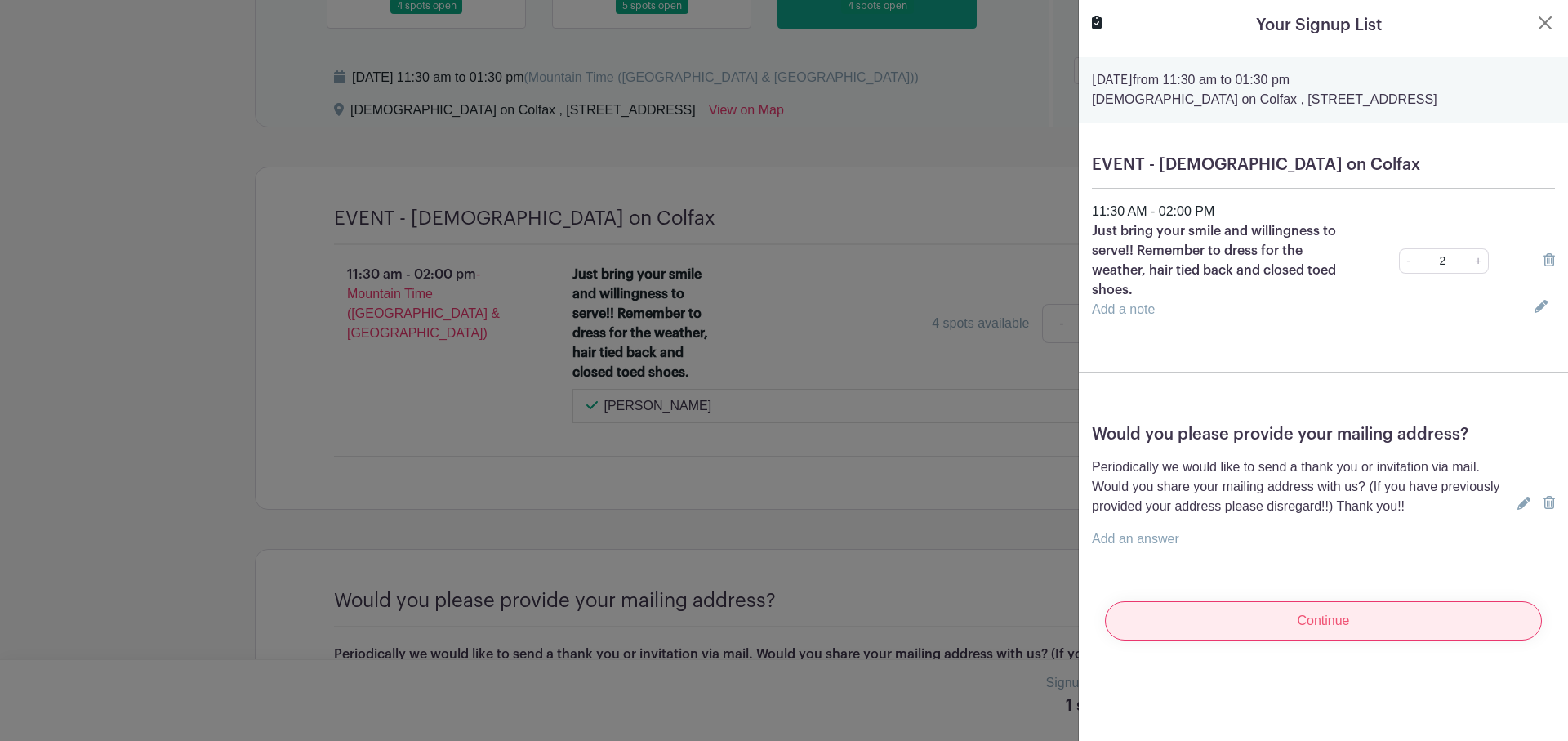
click at [1364, 632] on input "Continue" at bounding box center [1323, 620] width 437 height 39
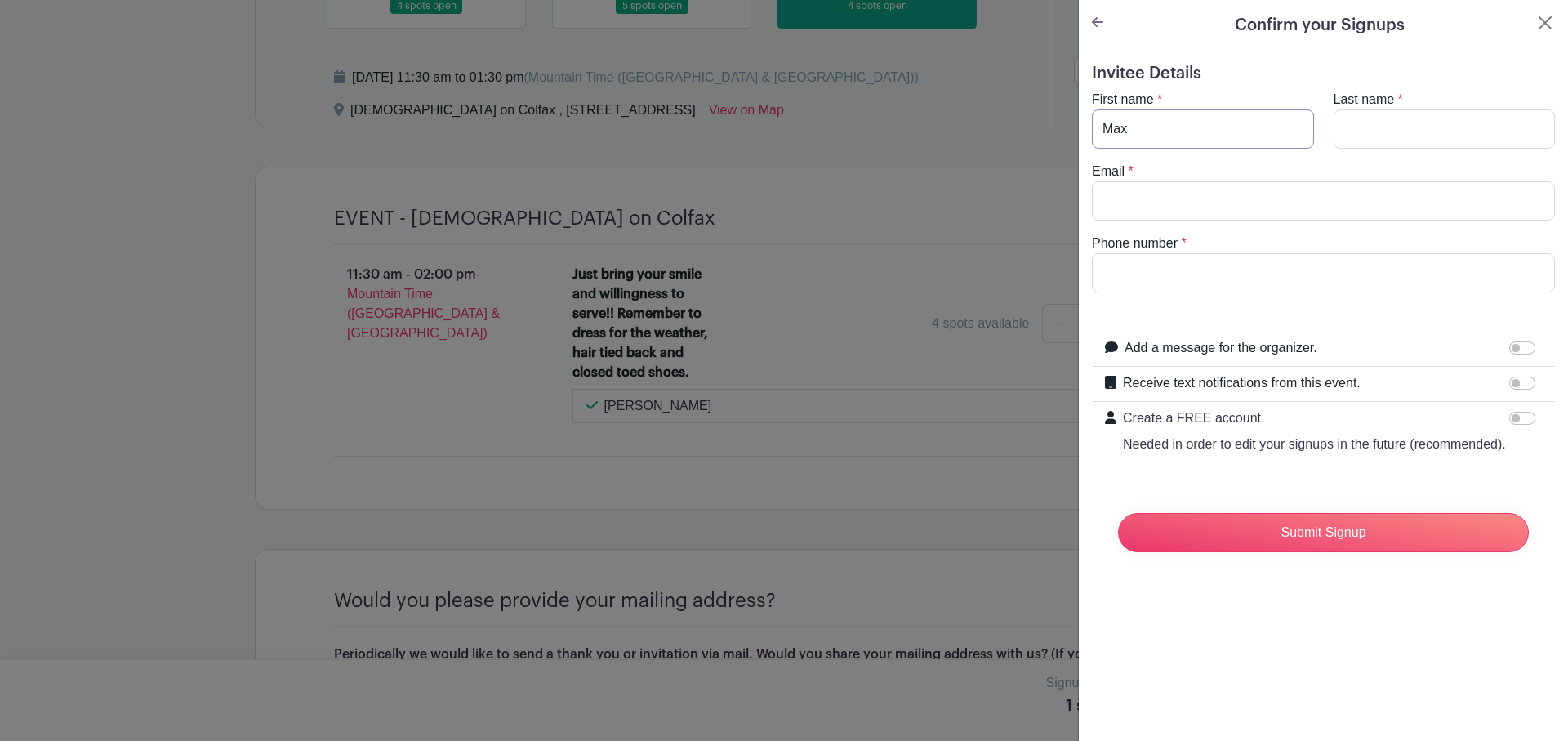
type input "Max"
type input "[PERSON_NAME]"
type input "[EMAIL_ADDRESS][DOMAIN_NAME]"
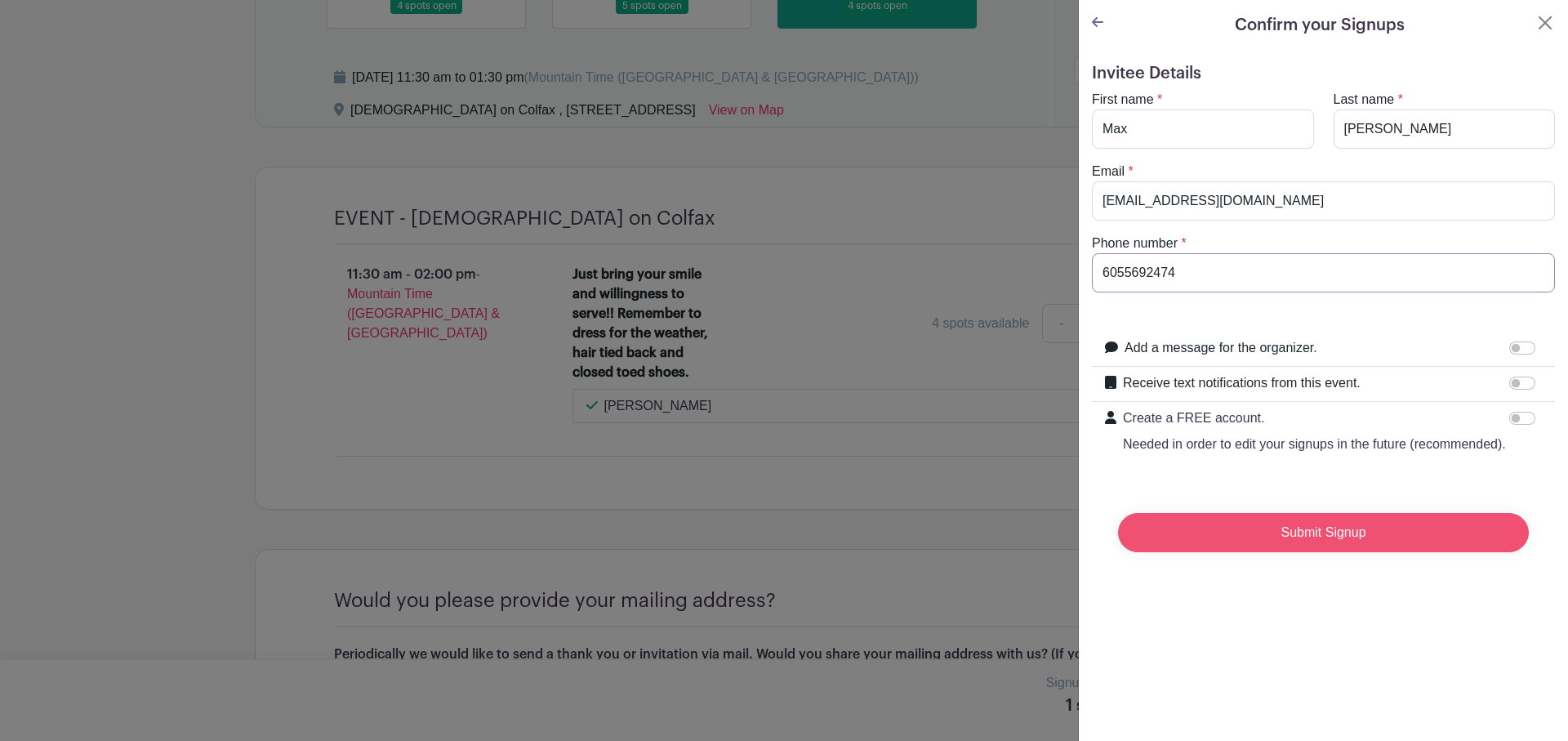
type input "6055692474"
click at [1348, 546] on input "Submit Signup" at bounding box center [1323, 532] width 410 height 39
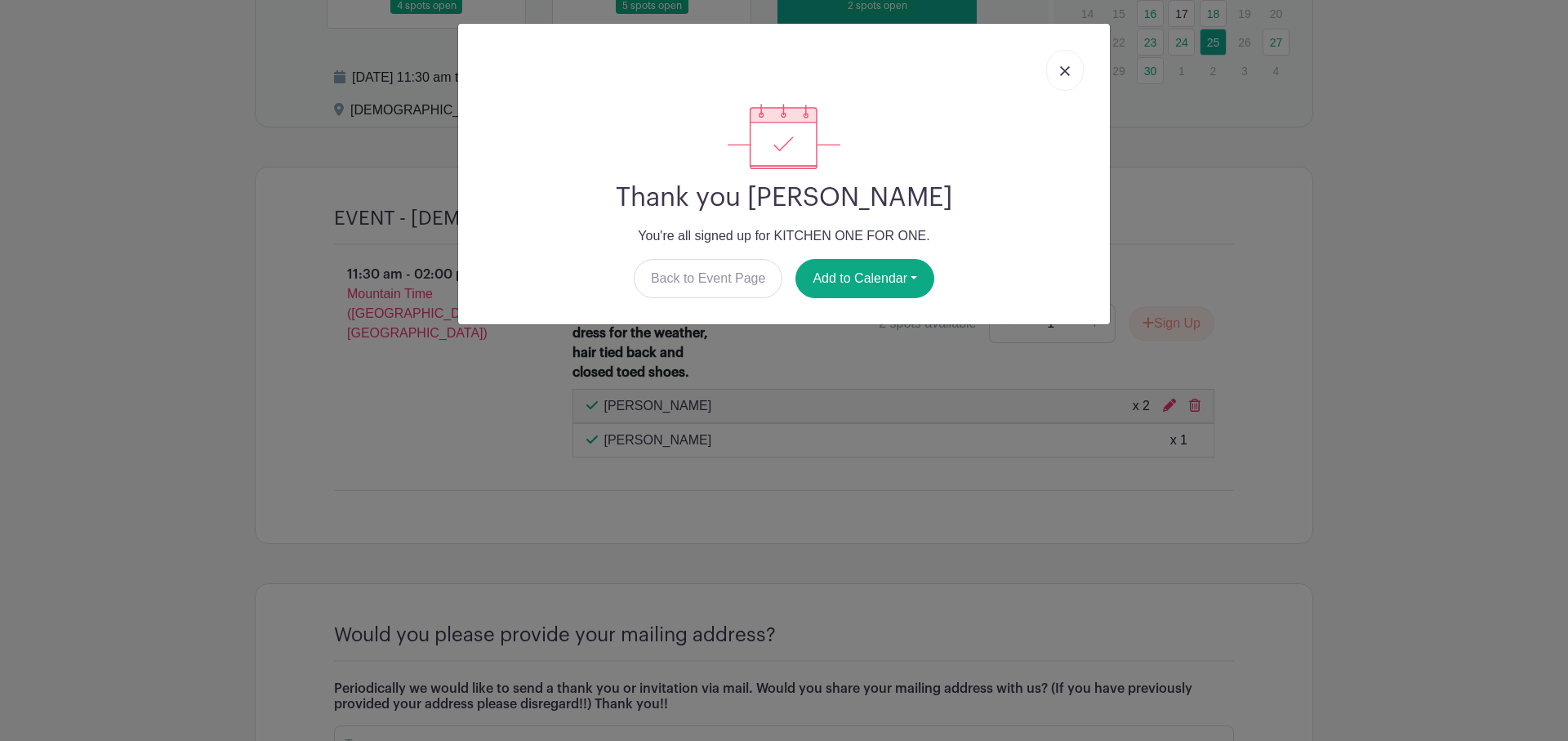
click at [1068, 67] on img at bounding box center [1065, 71] width 9 height 10
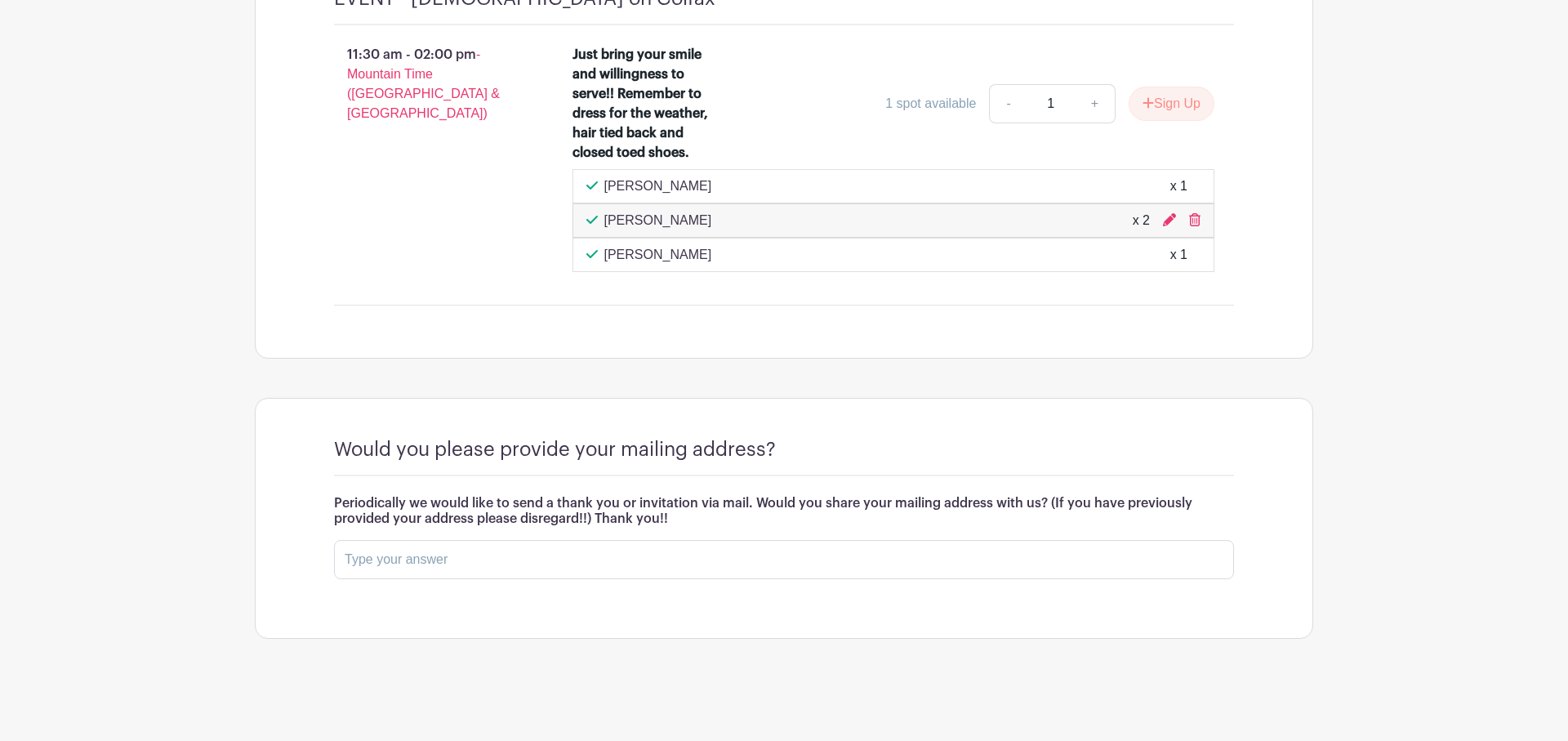
scroll to position [1448, 0]
drag, startPoint x: 1134, startPoint y: 223, endPoint x: 1153, endPoint y: 223, distance: 19.0
click at [1153, 223] on div "[PERSON_NAME] x 2" at bounding box center [893, 220] width 614 height 20
click at [1051, 213] on div "[PERSON_NAME] x 2" at bounding box center [893, 220] width 614 height 20
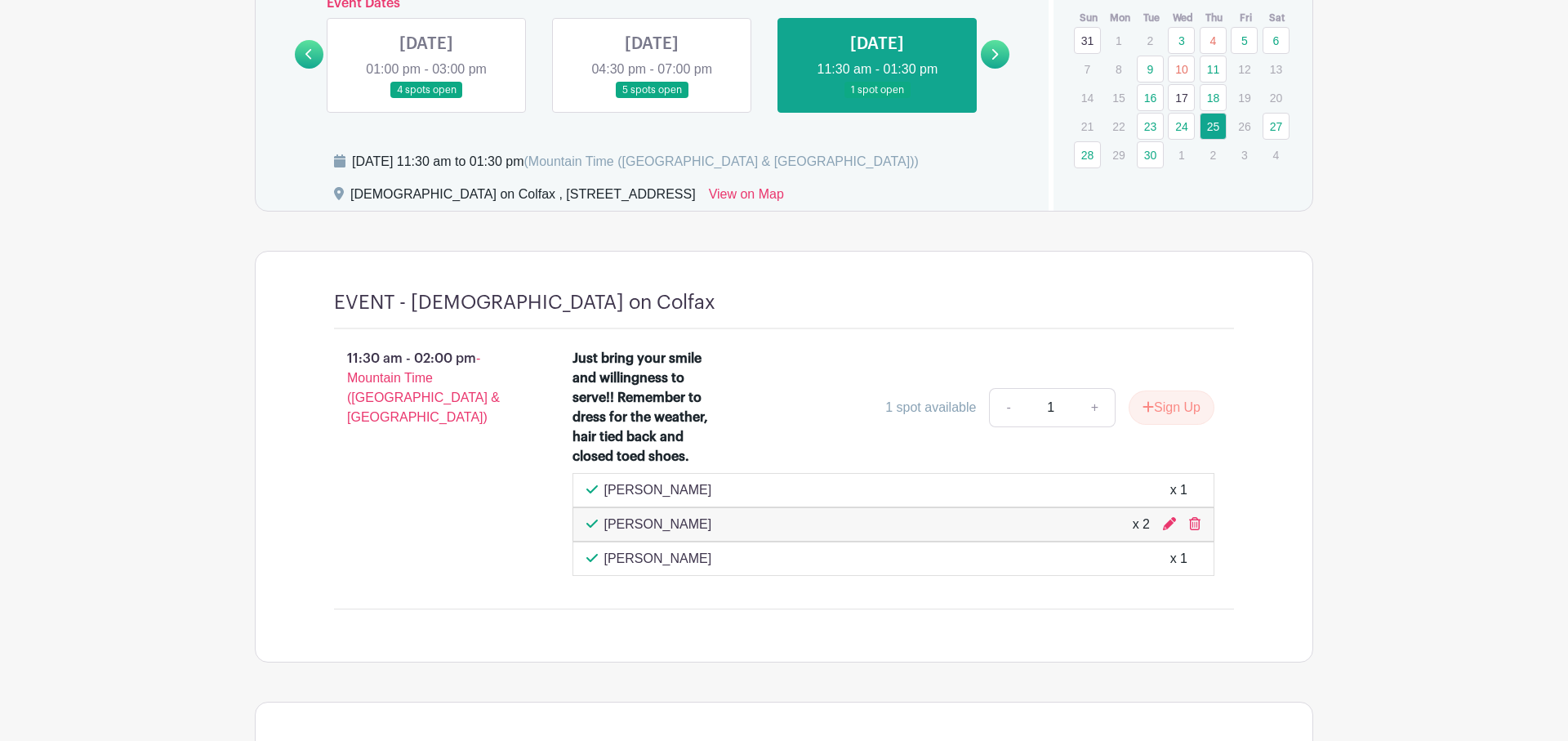
scroll to position [1106, 0]
click at [1173, 532] on icon at bounding box center [1169, 525] width 13 height 13
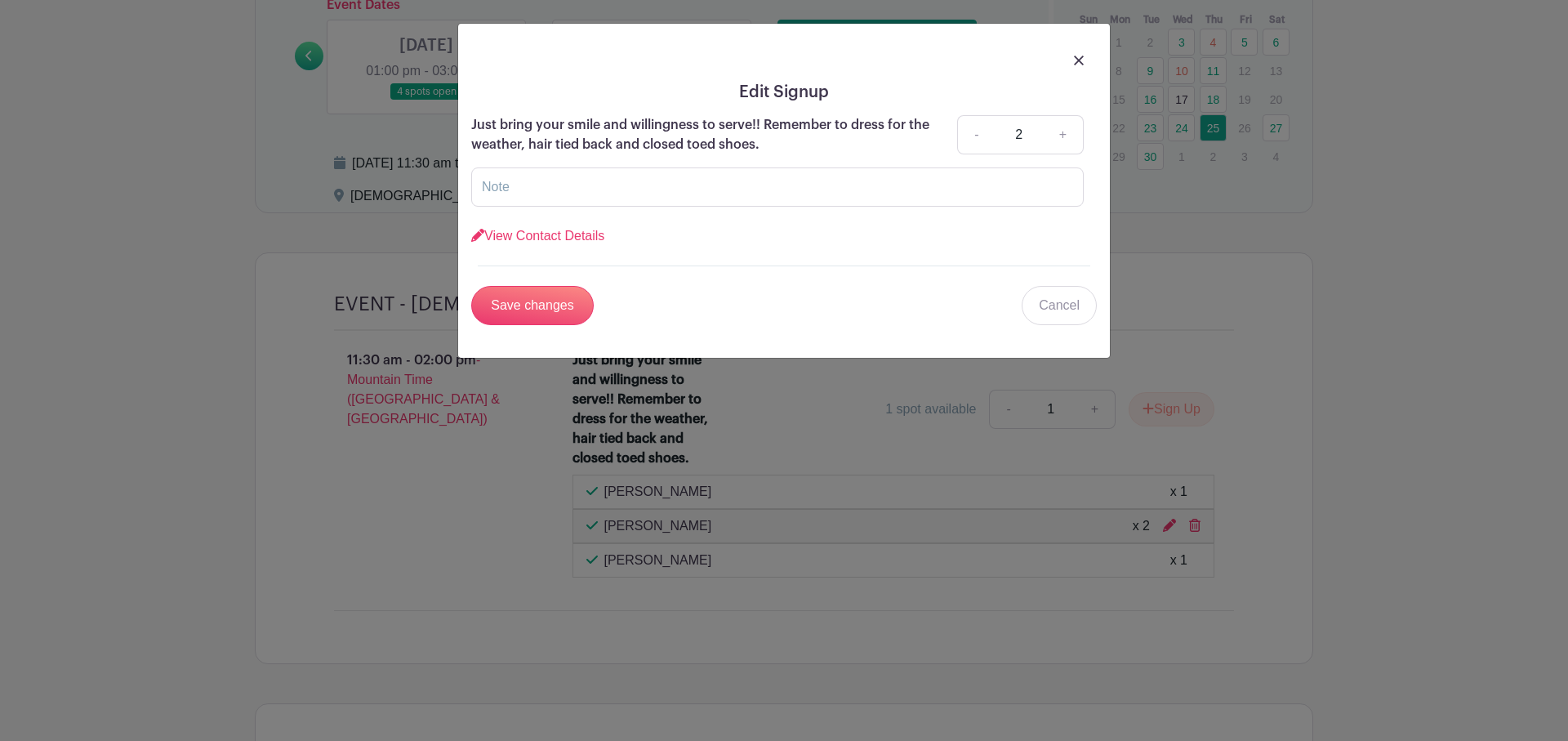
click at [1083, 59] on img at bounding box center [1079, 60] width 9 height 10
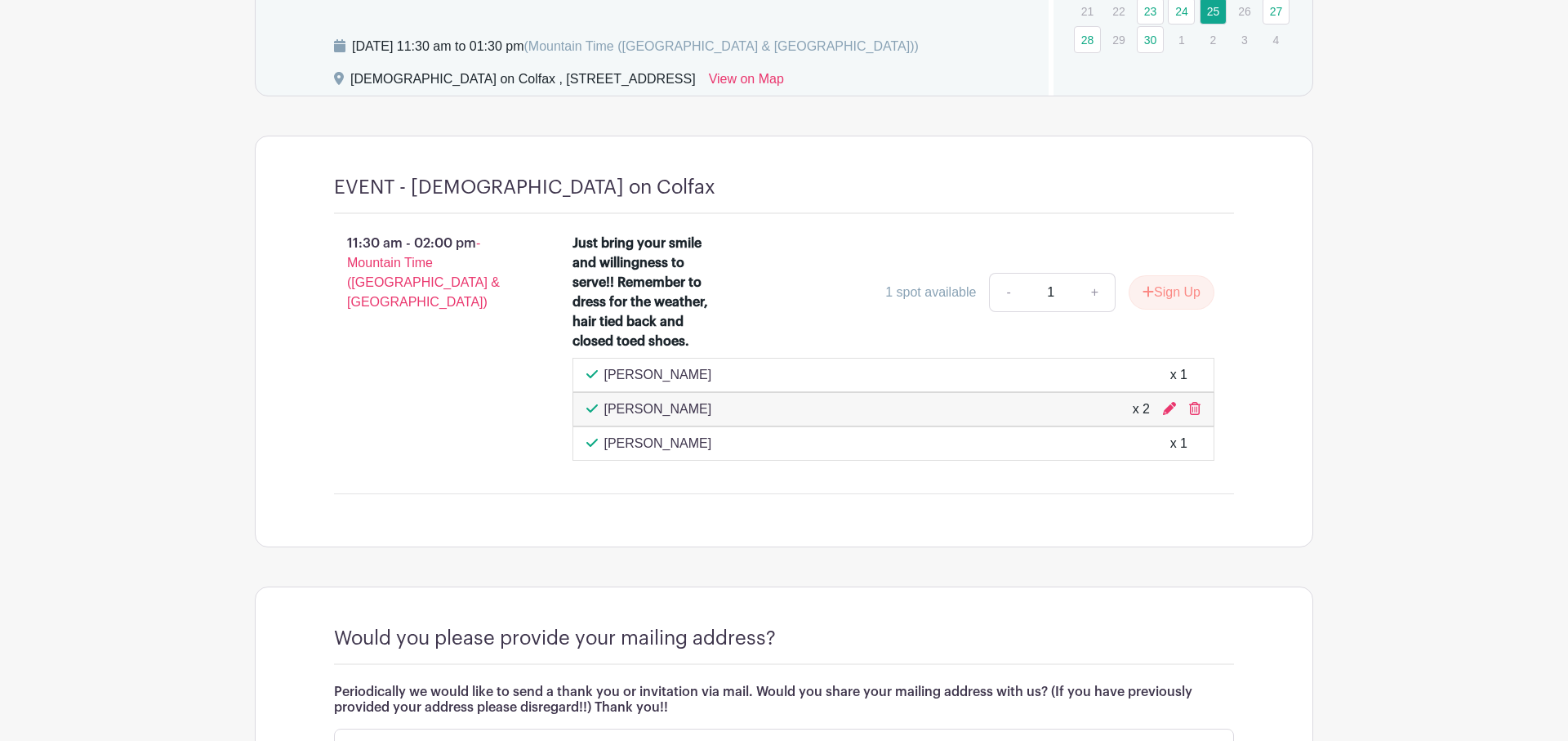
scroll to position [1224, 0]
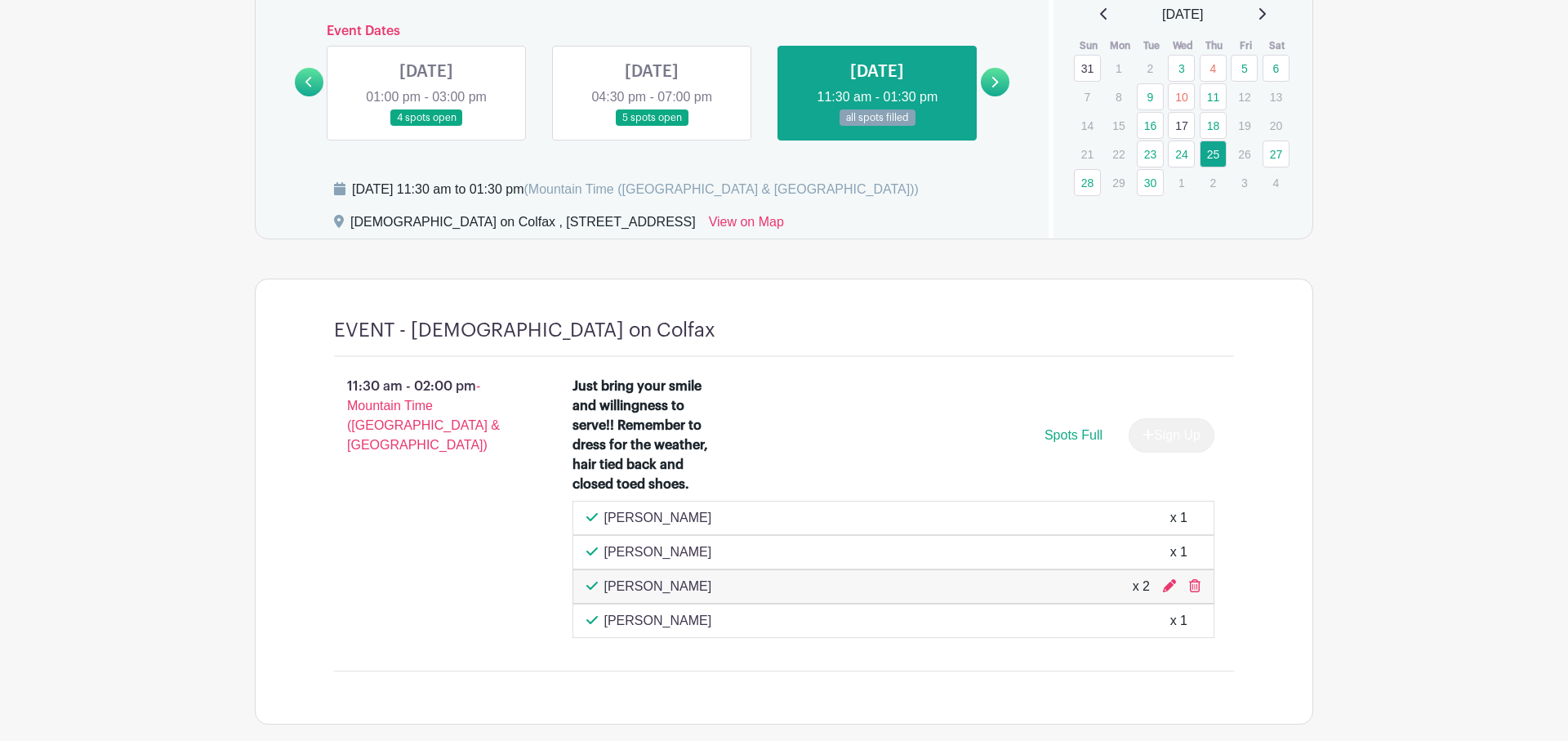
scroll to position [1084, 0]
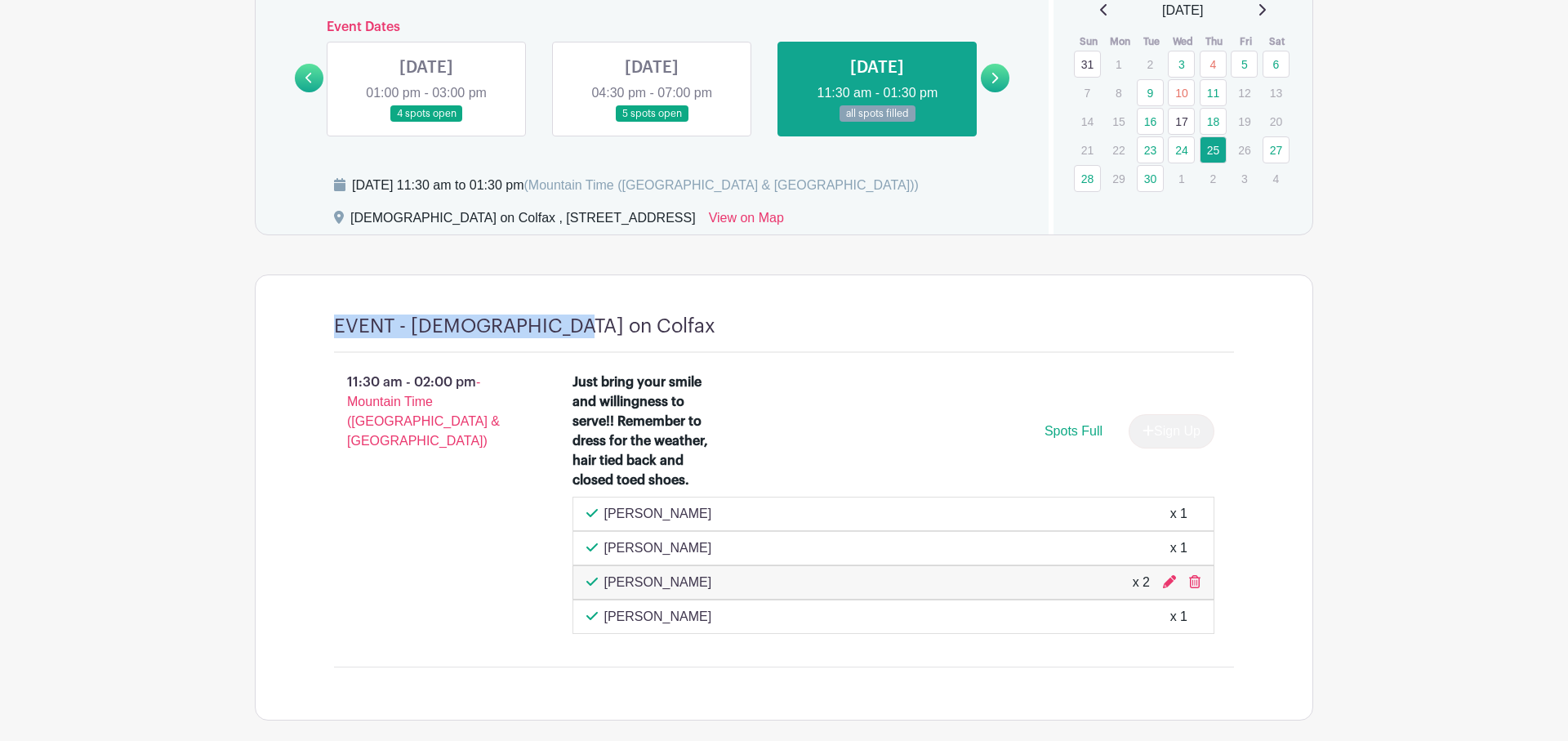
drag, startPoint x: 331, startPoint y: 323, endPoint x: 553, endPoint y: 319, distance: 222.0
click at [553, 319] on div "EVENT - Jesus on Colfax 11:30 am - 02:00 pm - Mountain Time (US & Canada) Just …" at bounding box center [784, 498] width 978 height 445
copy h4 "EVENT - [DEMOGRAPHIC_DATA] on Colfax"
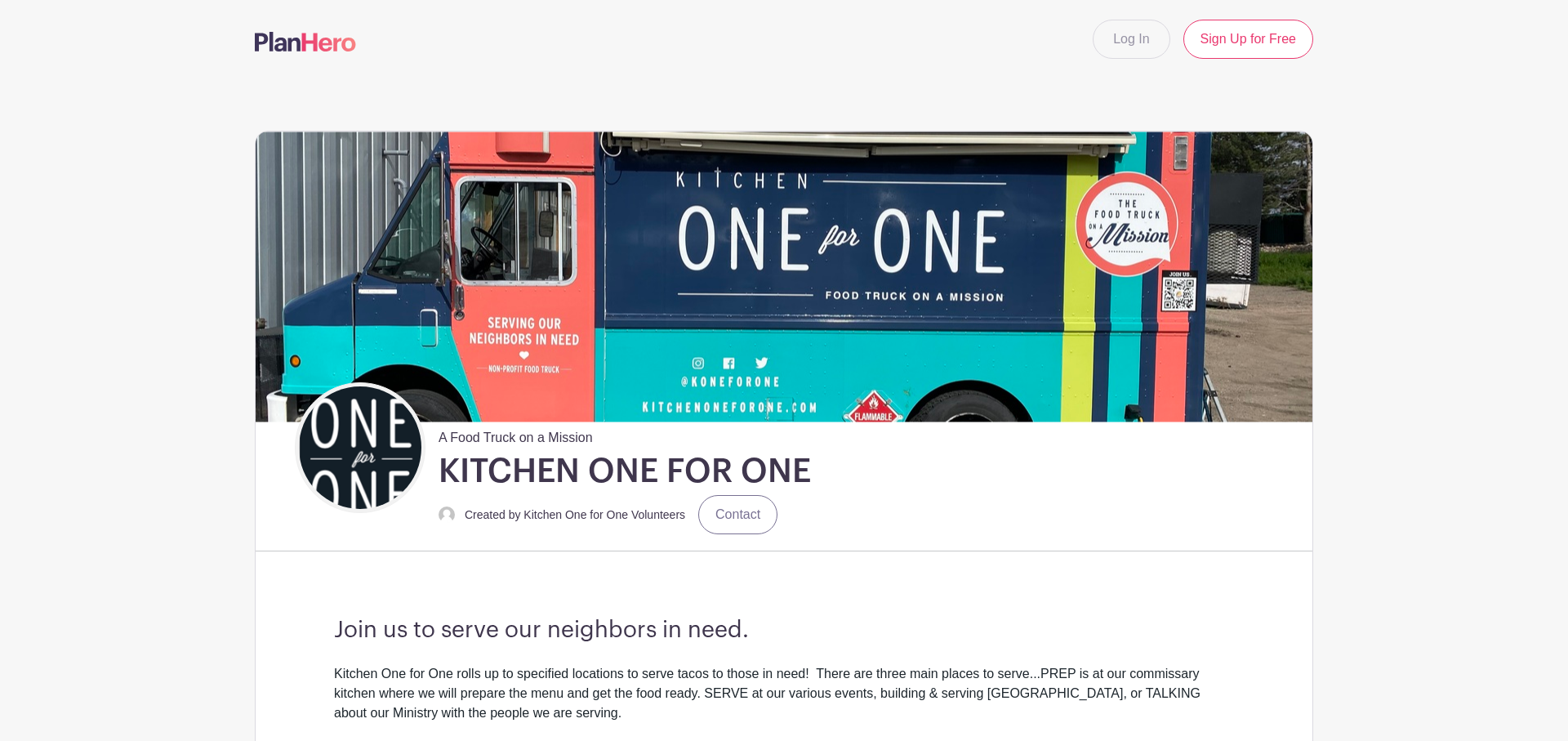
scroll to position [0, 0]
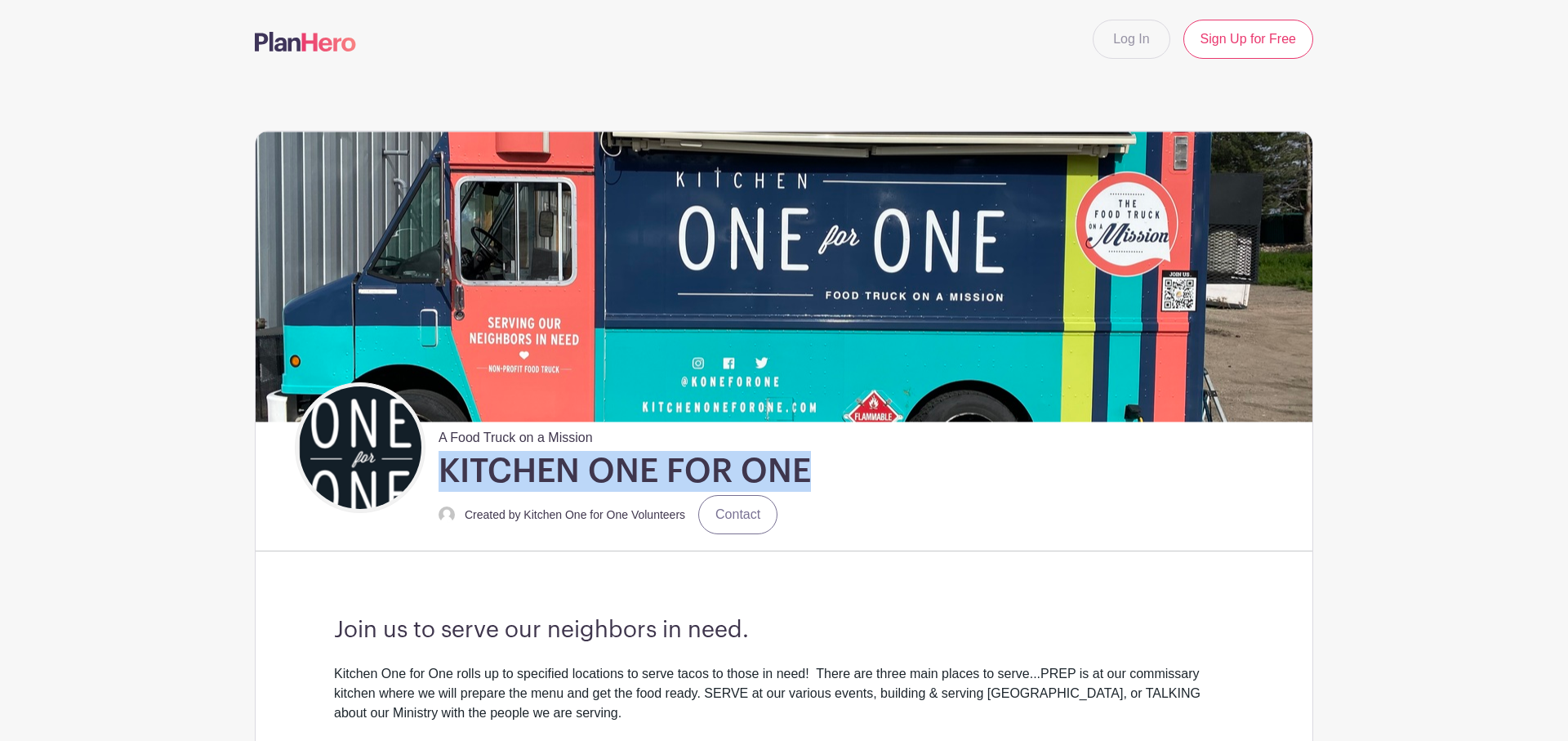
drag, startPoint x: 440, startPoint y: 472, endPoint x: 856, endPoint y: 470, distance: 416.0
click at [856, 470] on div "A Food Truck on a Mission KITCHEN ONE FOR ONE Created by Kitchen One for One Vo…" at bounding box center [803, 459] width 1017 height 155
copy h1 "KITCHEN ONE FOR ONE"
